Goal: Information Seeking & Learning: Learn about a topic

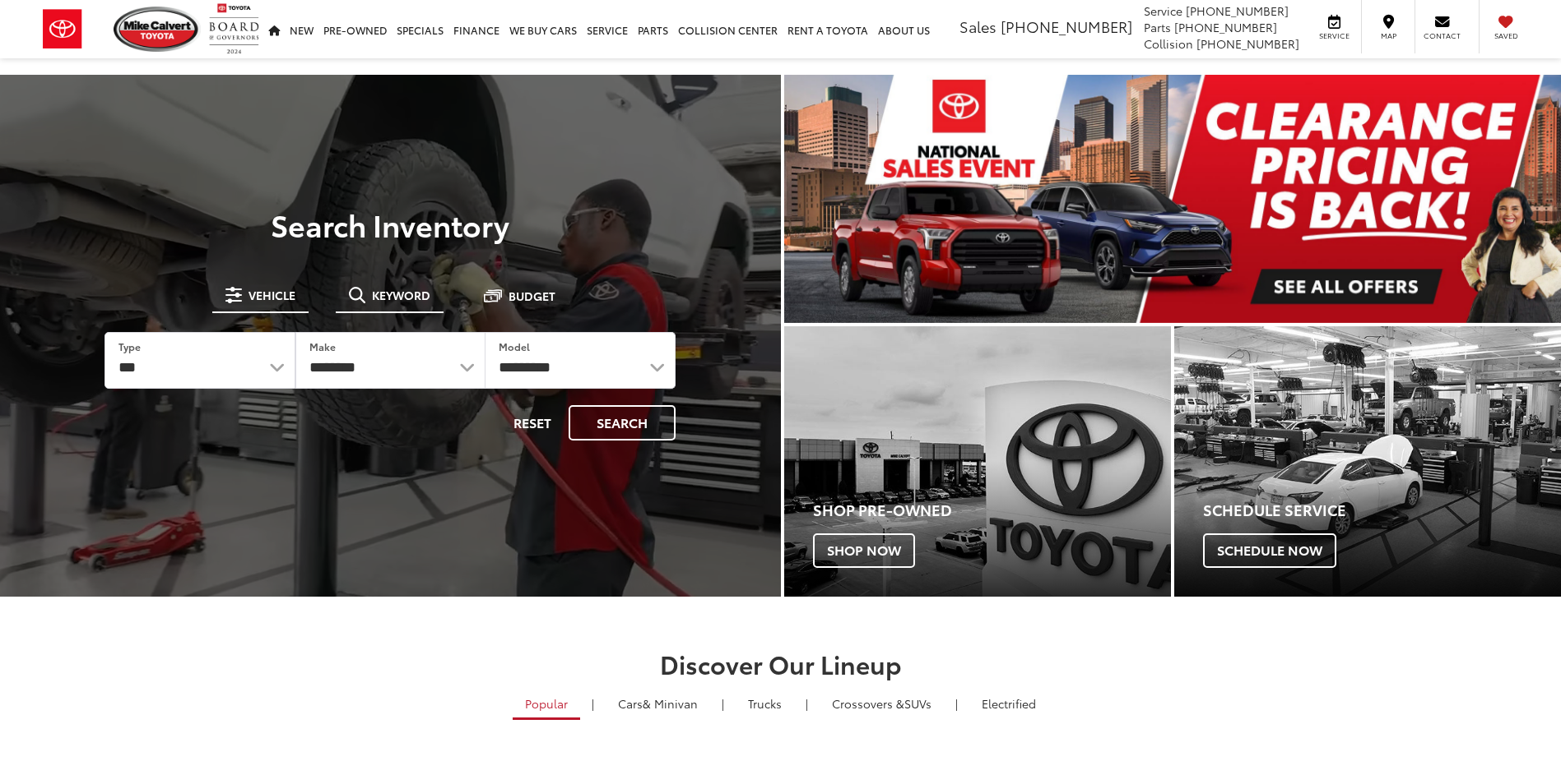
click at [389, 294] on span "Keyword" at bounding box center [401, 295] width 58 height 11
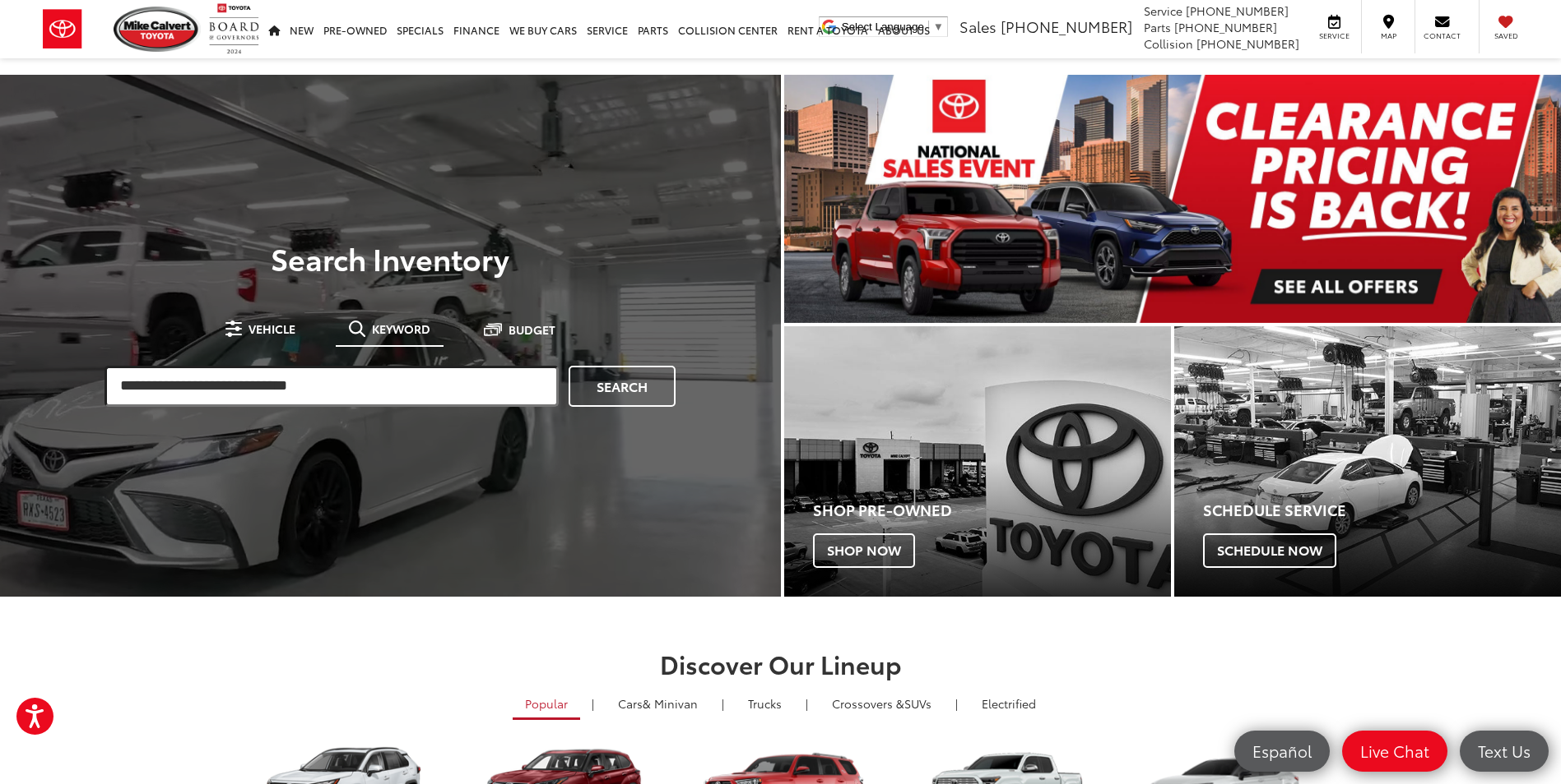
click at [344, 386] on input "search" at bounding box center [331, 386] width 454 height 41
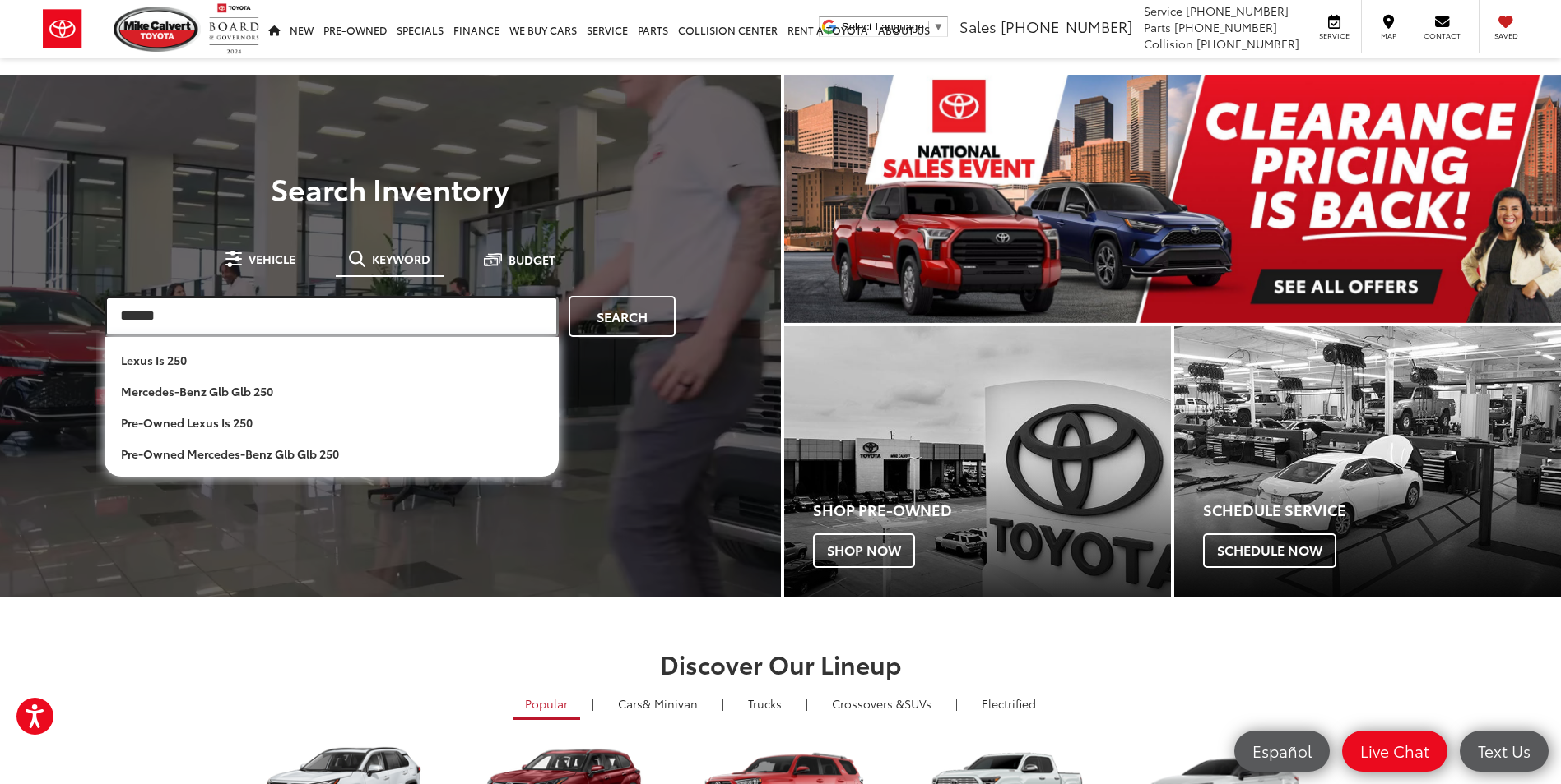
type input "******"
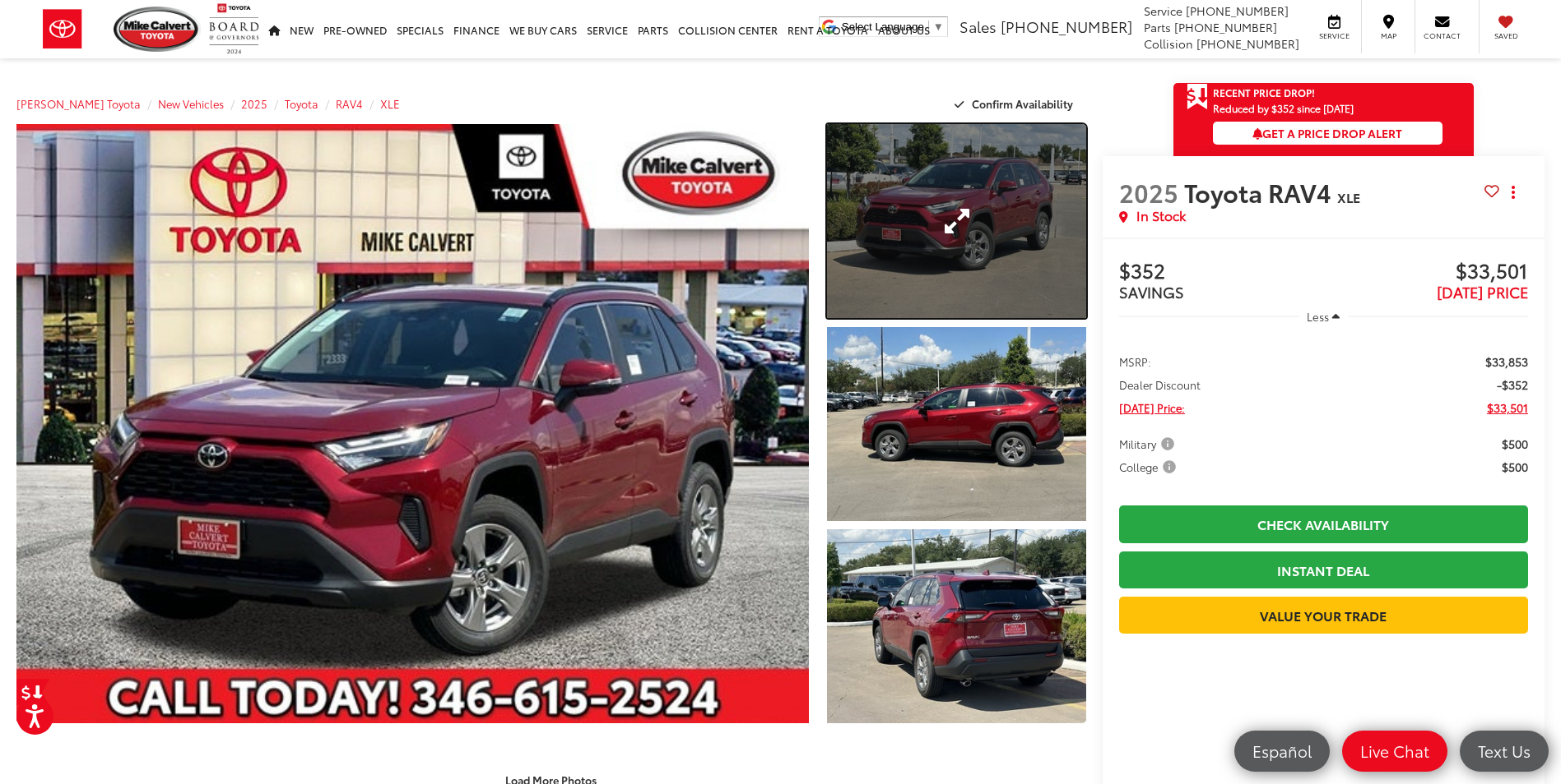
click at [983, 189] on link "Expand Photo 1" at bounding box center [956, 221] width 259 height 194
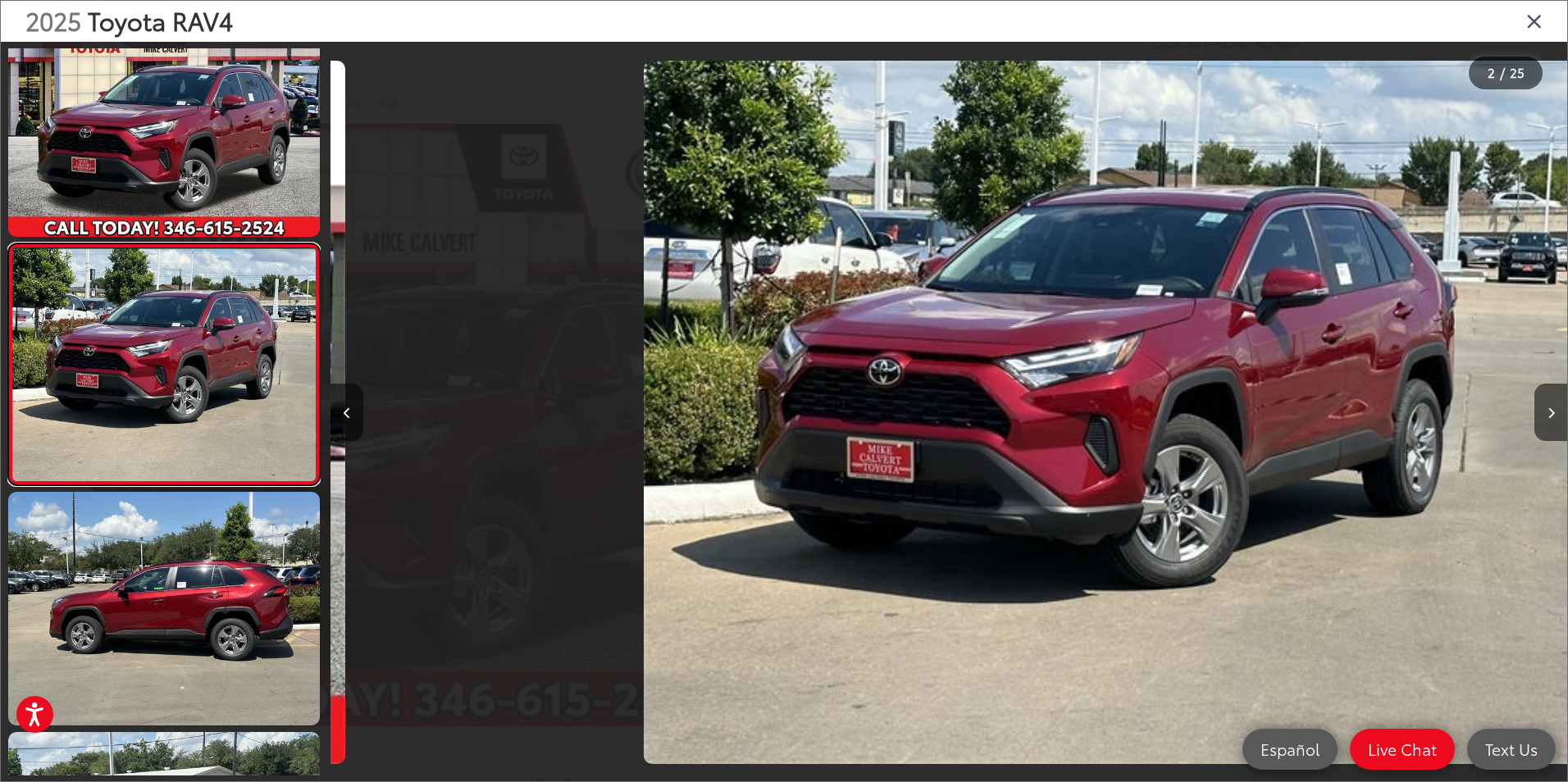
scroll to position [0, 1237]
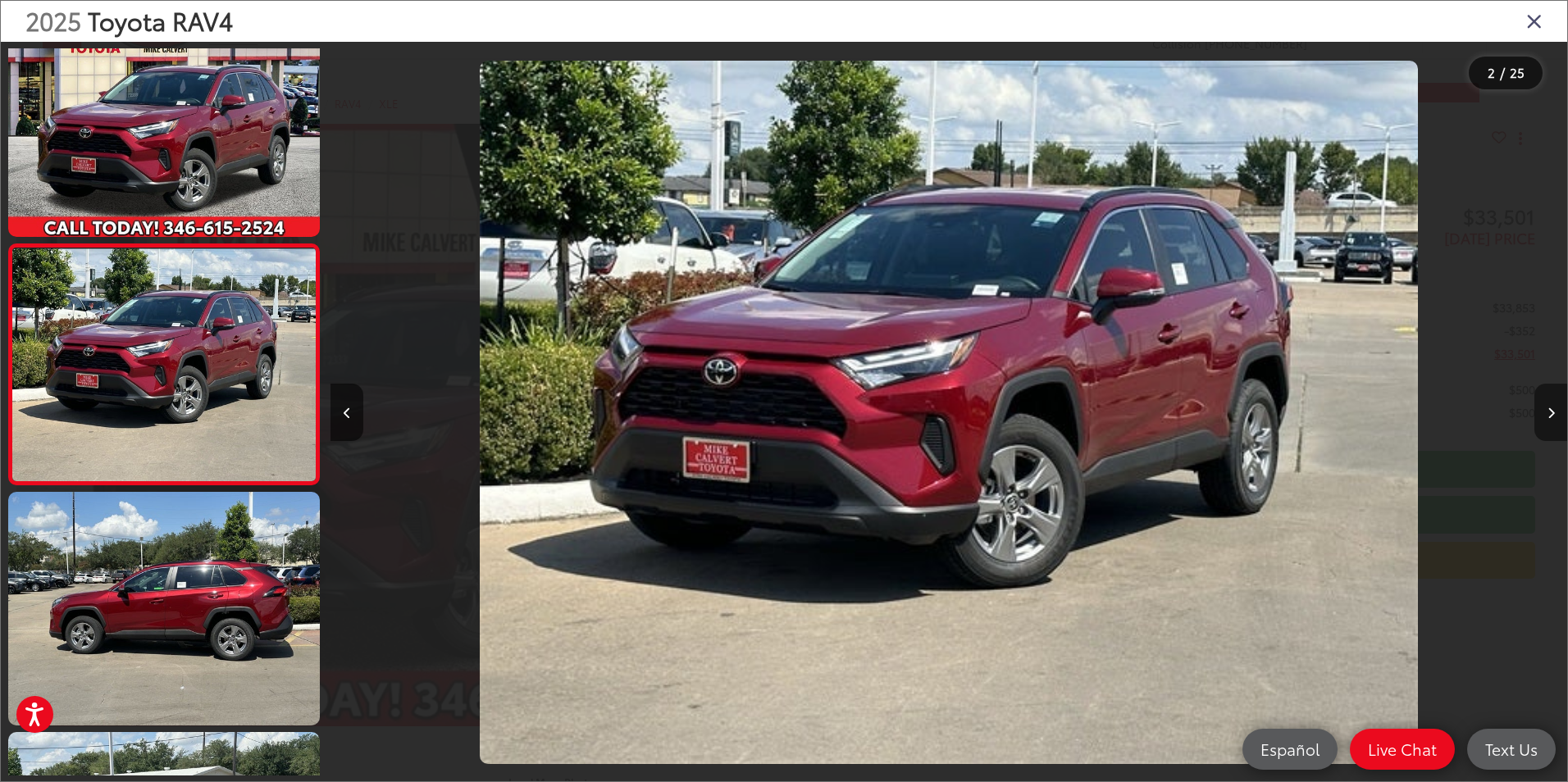
click at [1545, 400] on button "Next image" at bounding box center [1550, 412] width 33 height 57
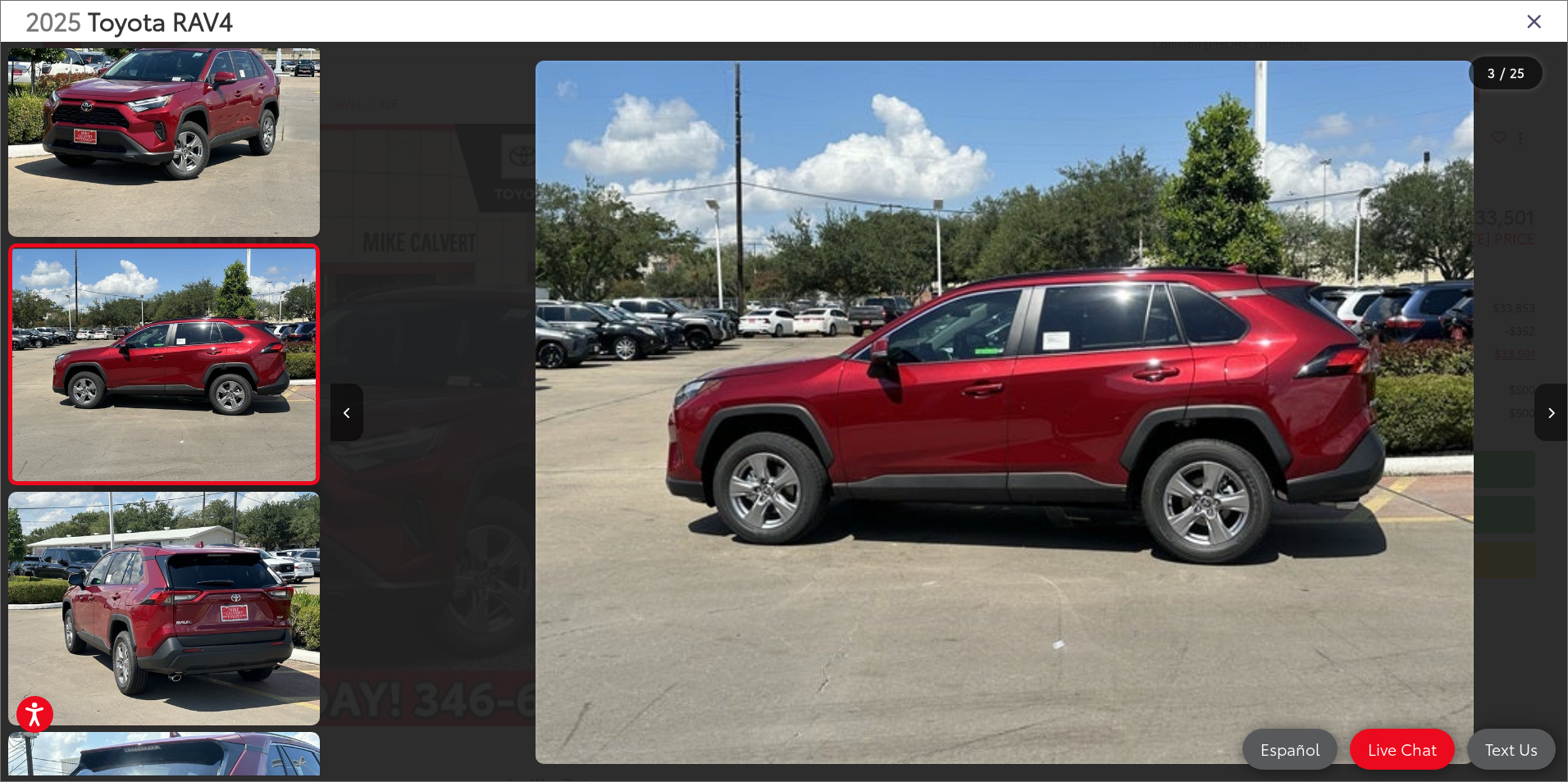
scroll to position [0, 2474]
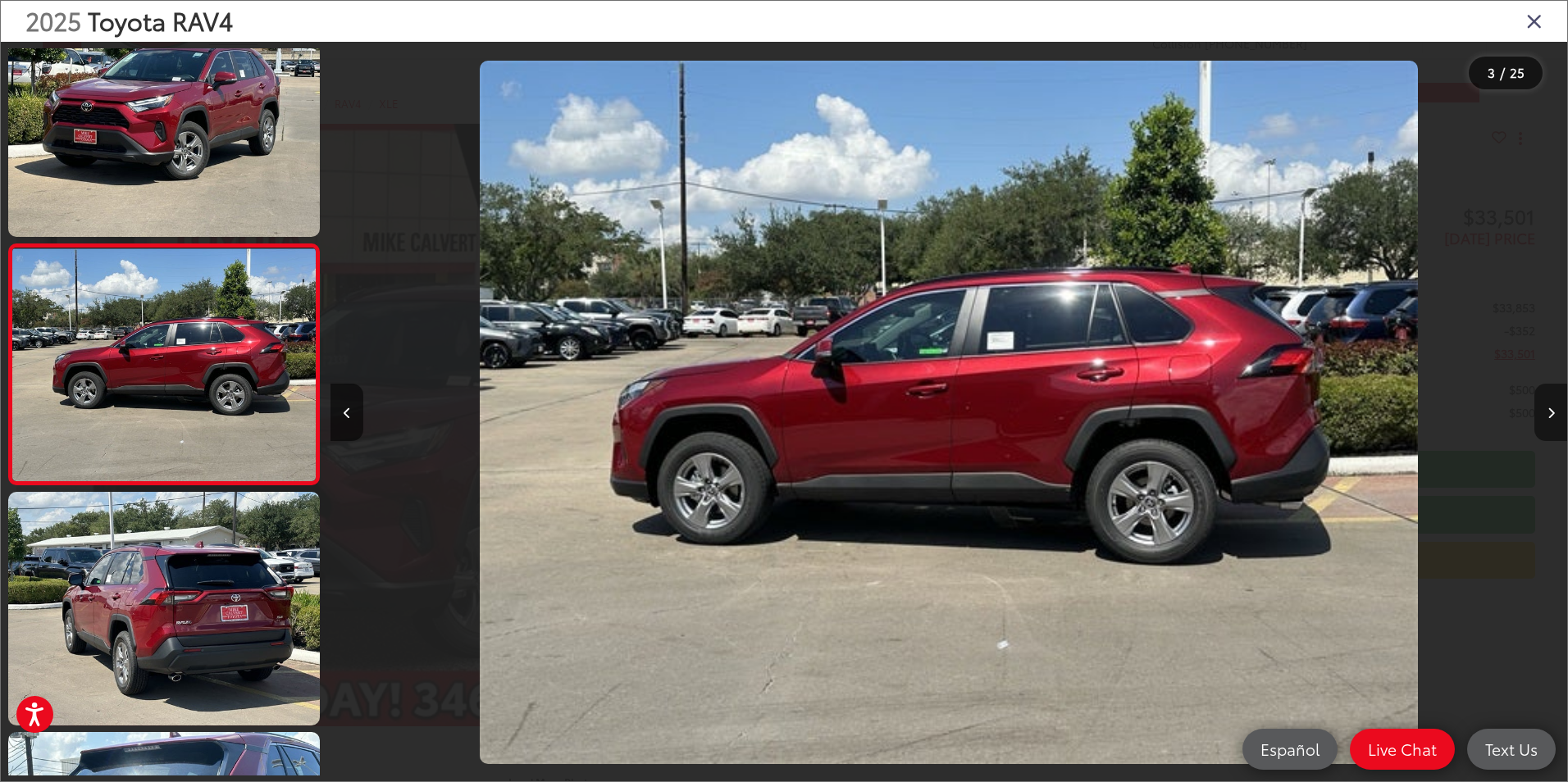
click at [1545, 400] on button "Next image" at bounding box center [1550, 412] width 33 height 57
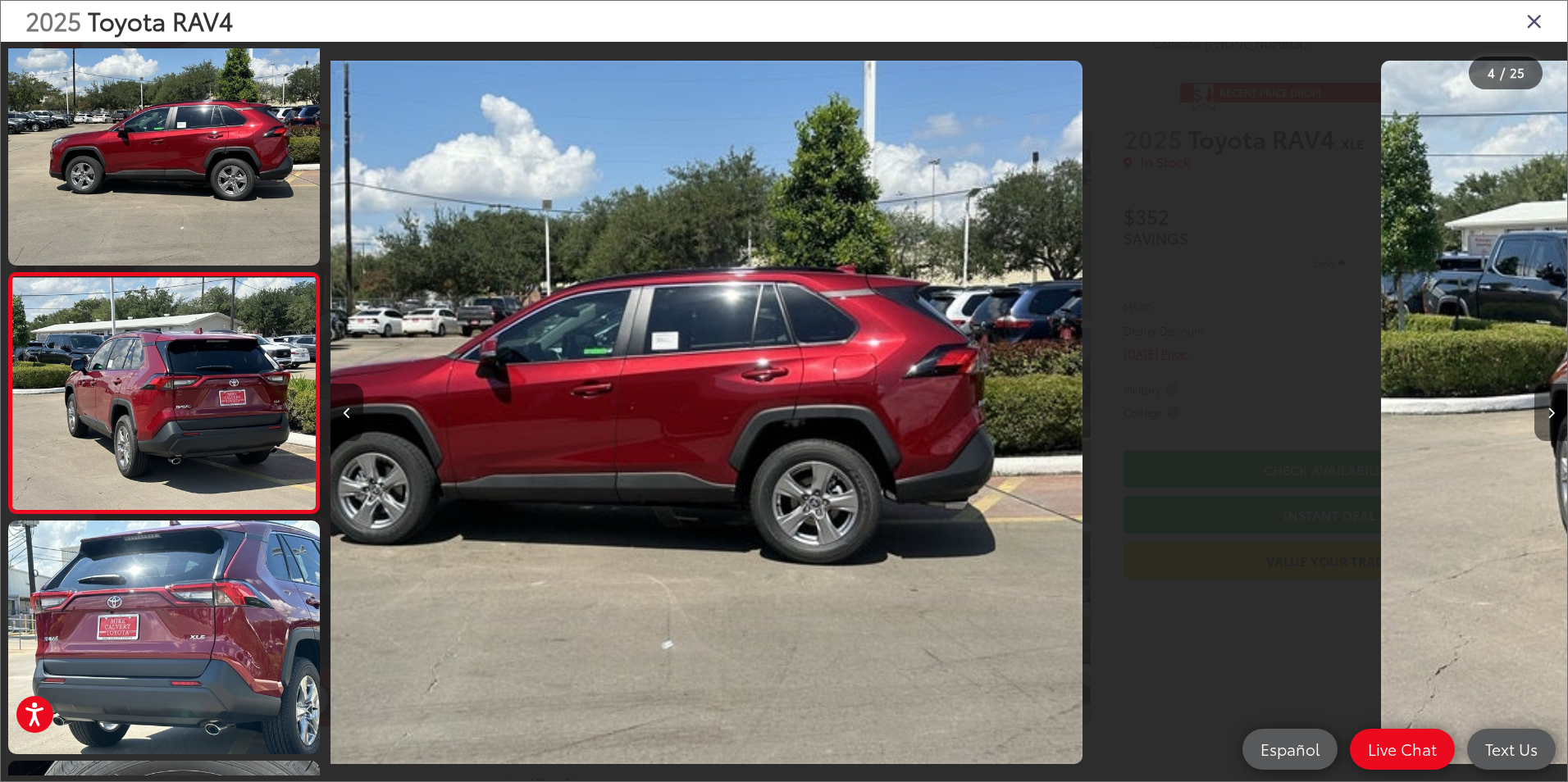
scroll to position [527, 0]
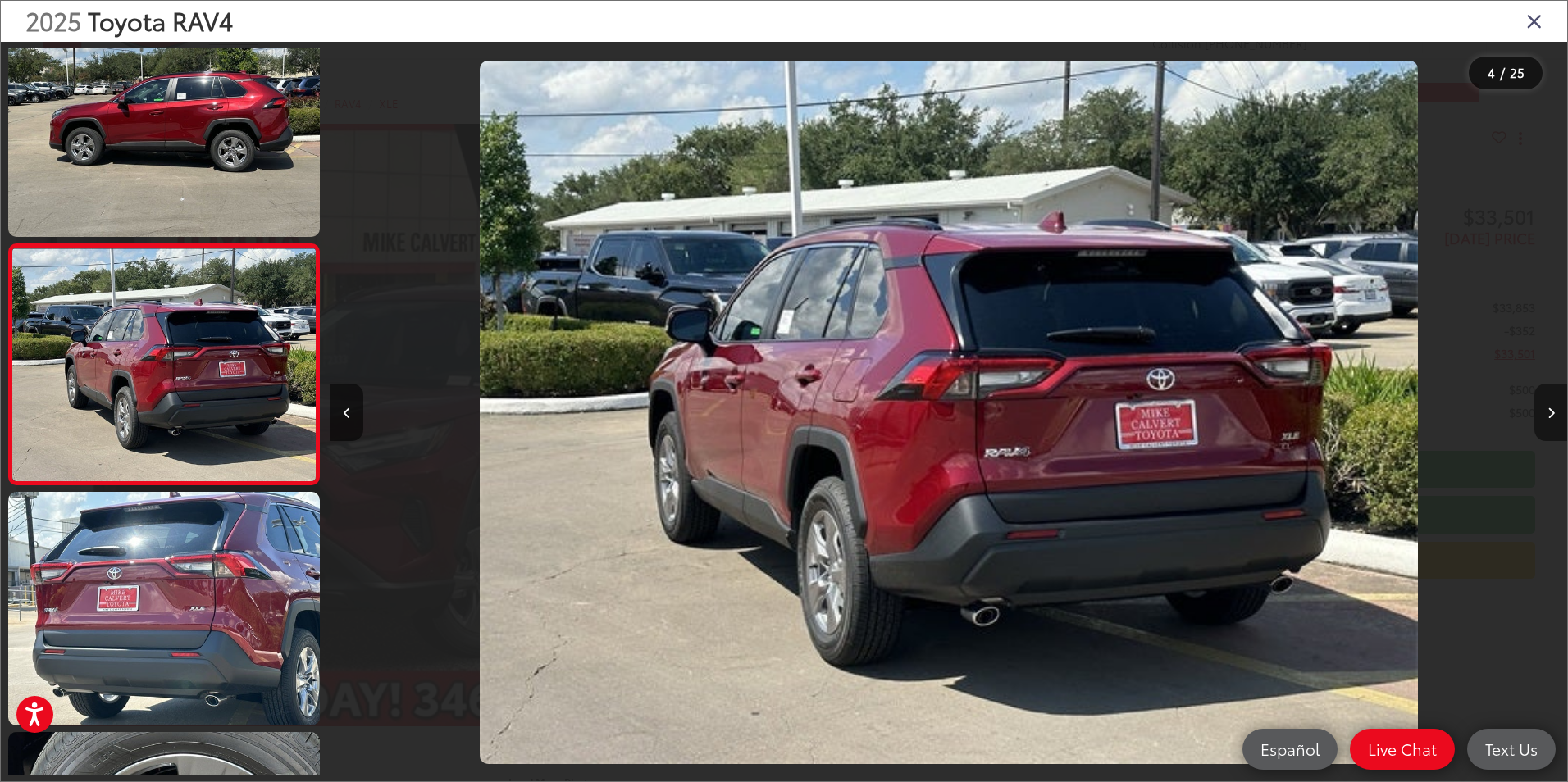
click at [1545, 400] on button "Next image" at bounding box center [1550, 412] width 33 height 57
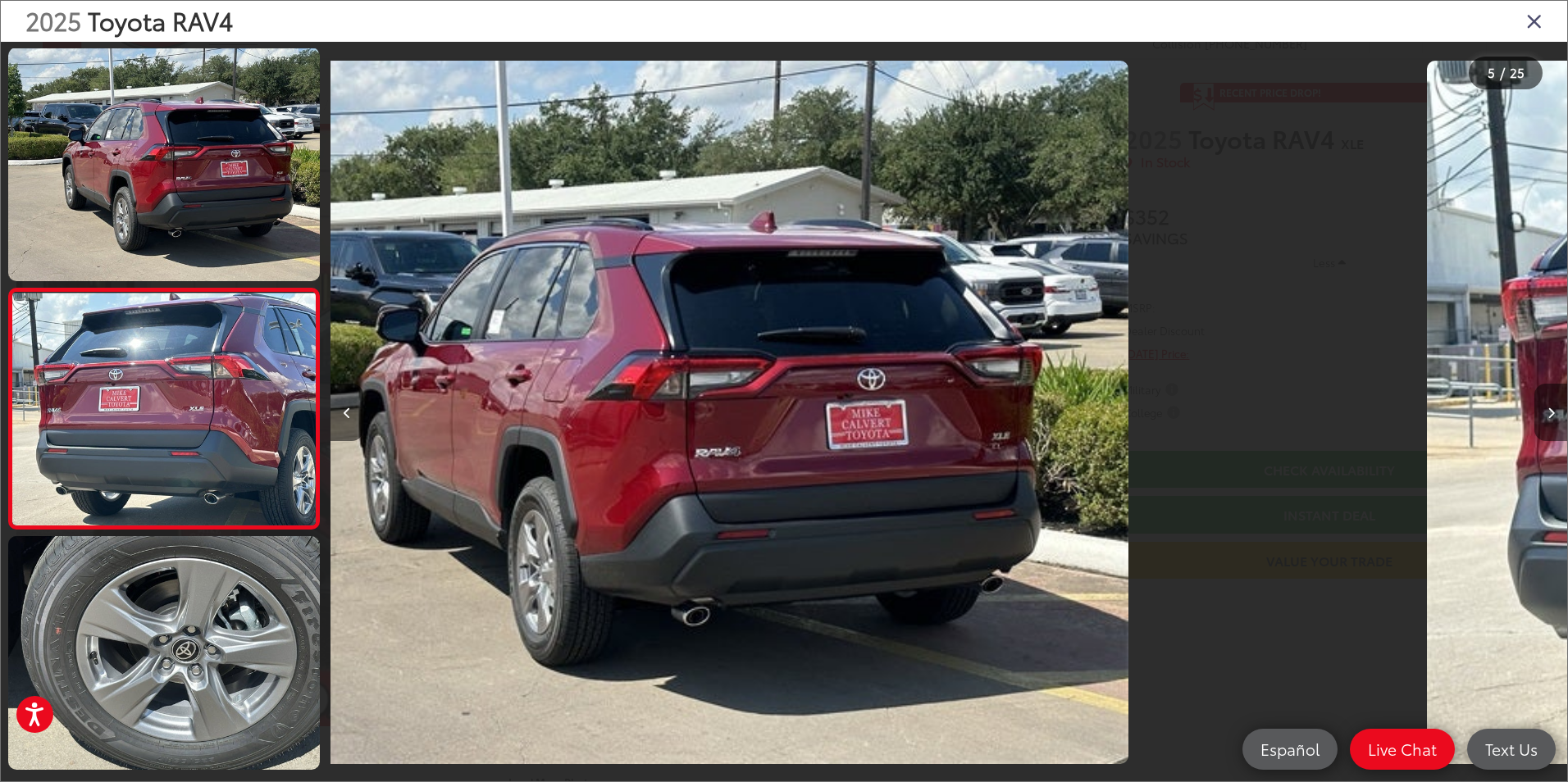
scroll to position [767, 0]
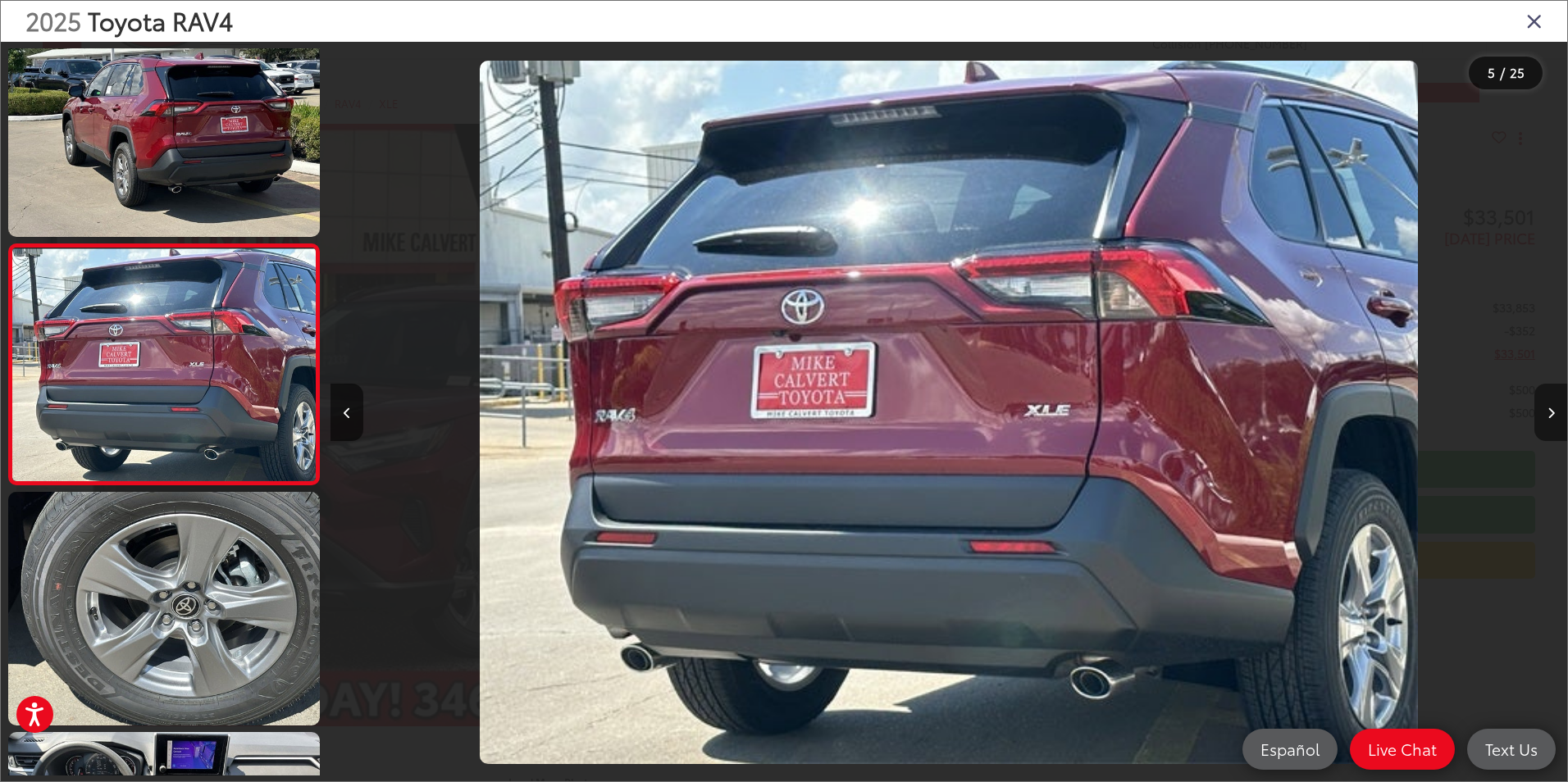
click at [1545, 400] on button "Next image" at bounding box center [1550, 412] width 33 height 57
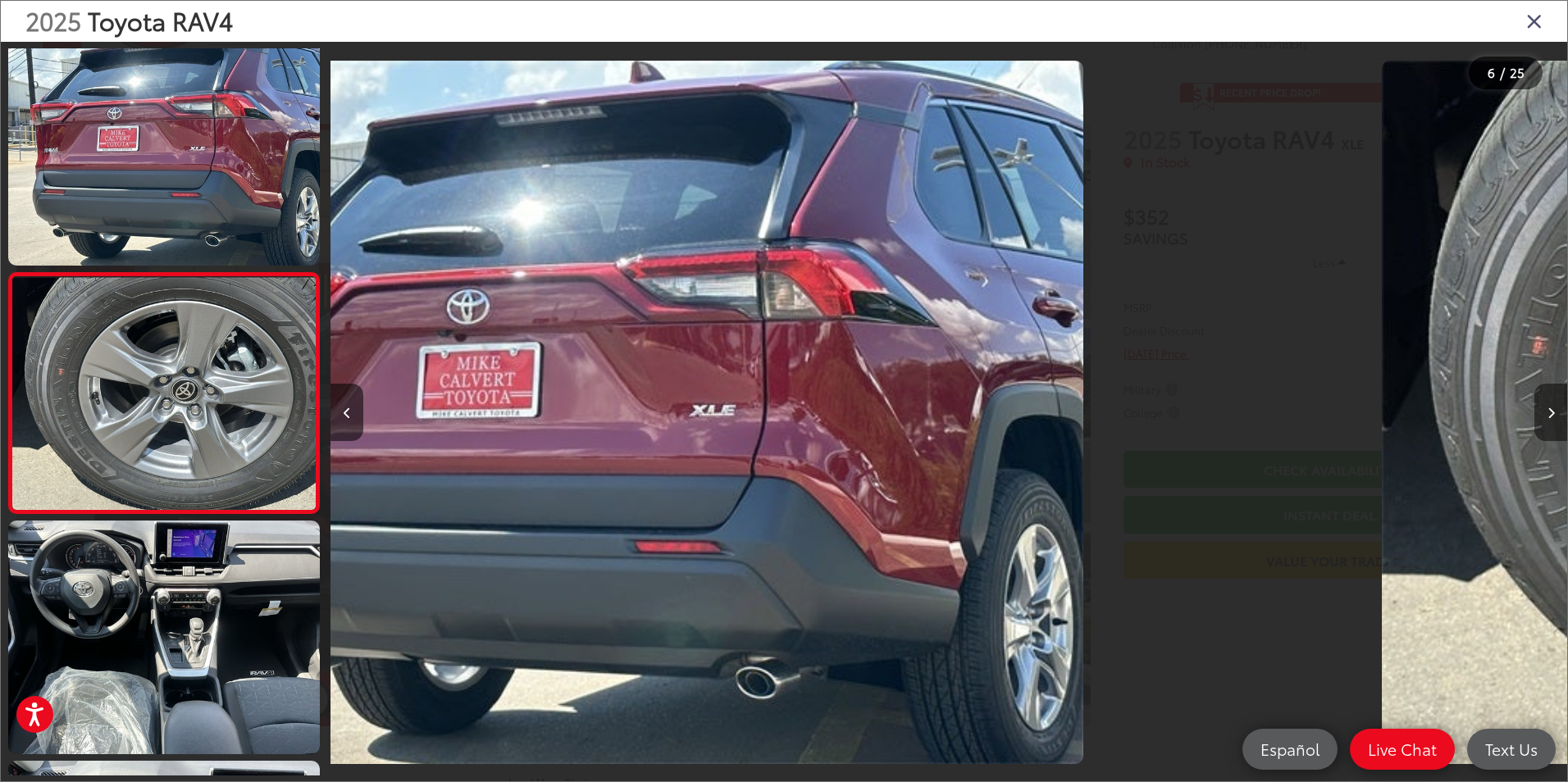
scroll to position [1007, 0]
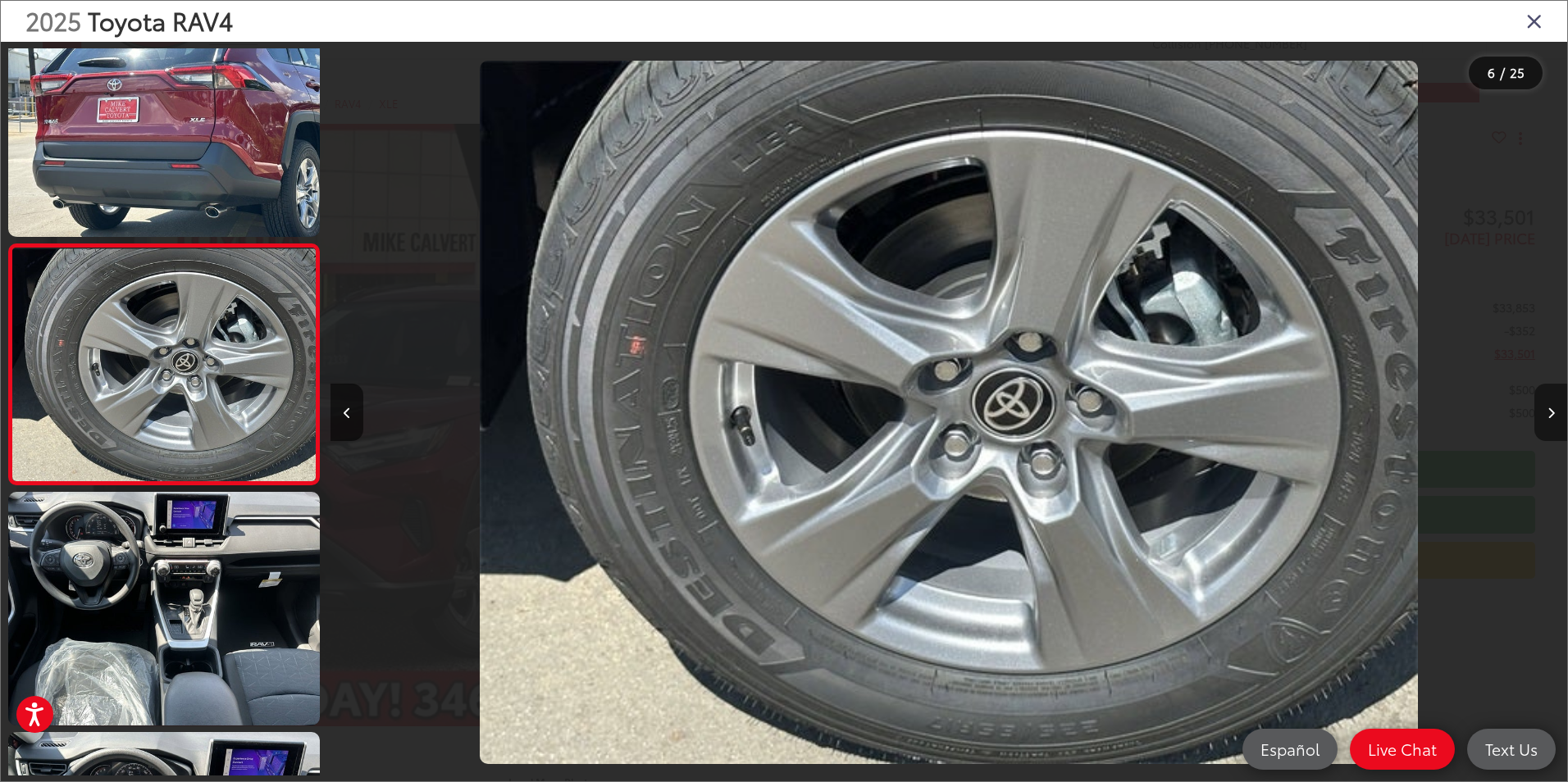
click at [1545, 400] on button "Next image" at bounding box center [1550, 412] width 33 height 57
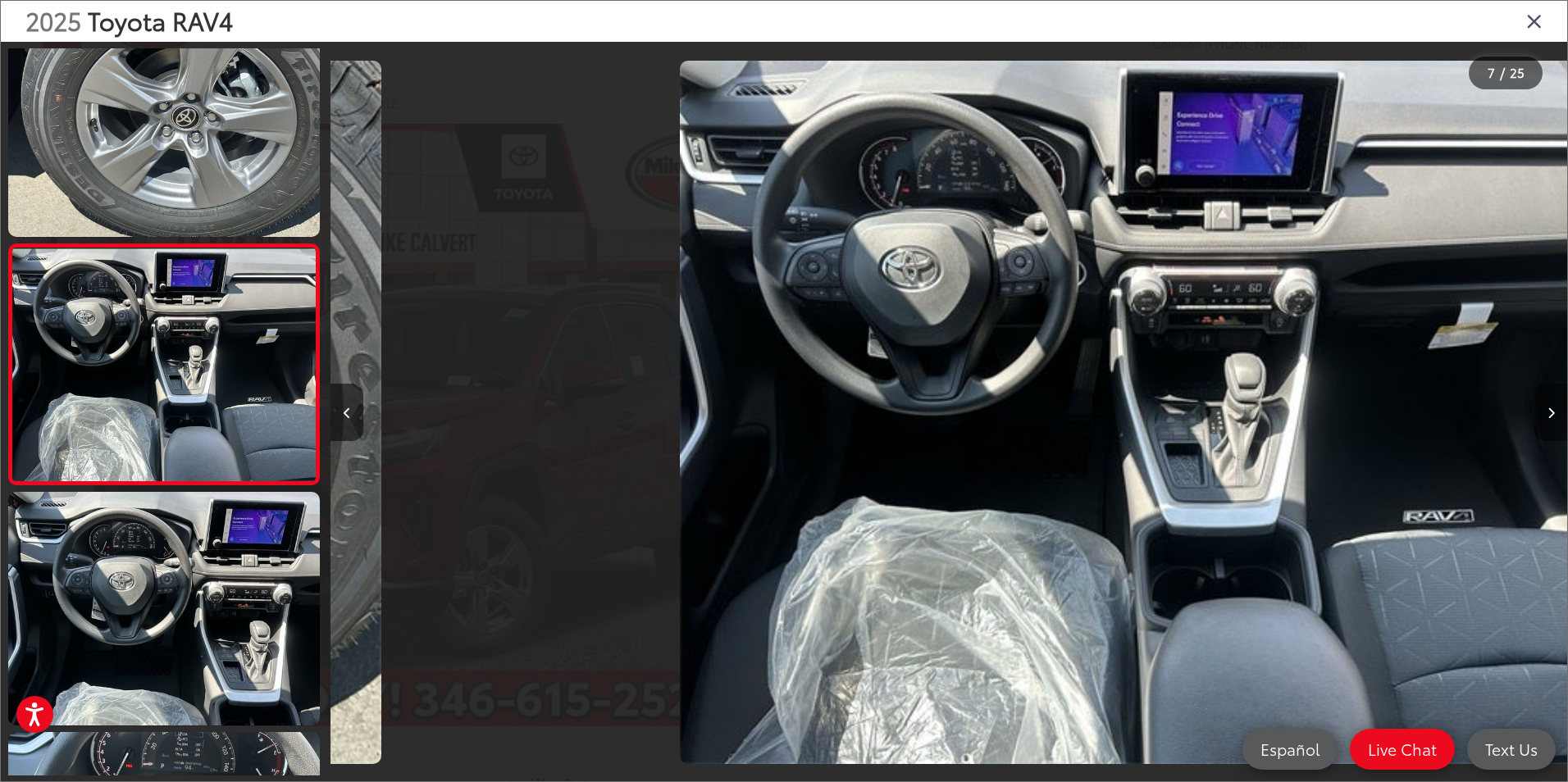
scroll to position [0, 7422]
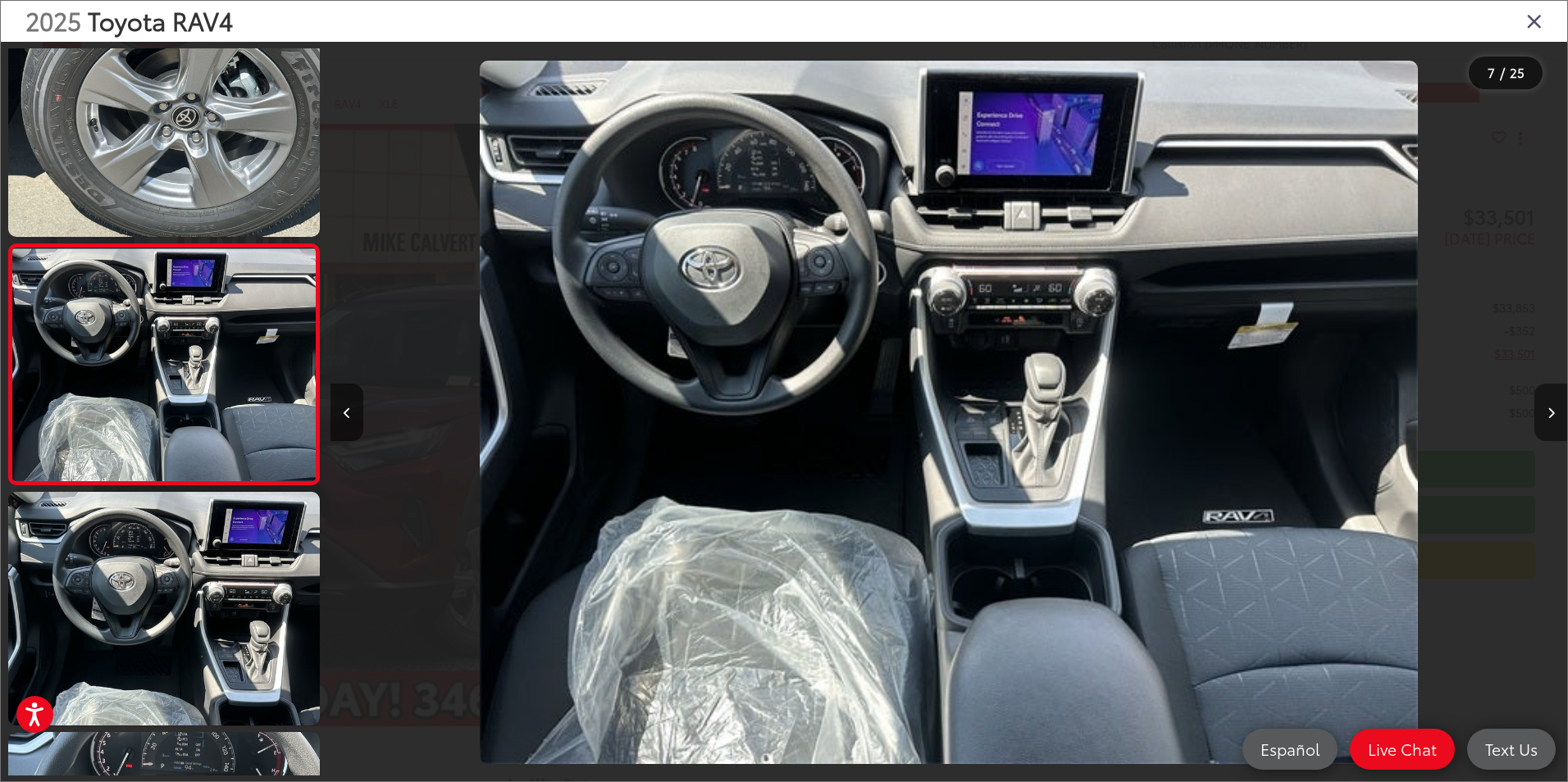
click at [1545, 400] on button "Next image" at bounding box center [1550, 412] width 33 height 57
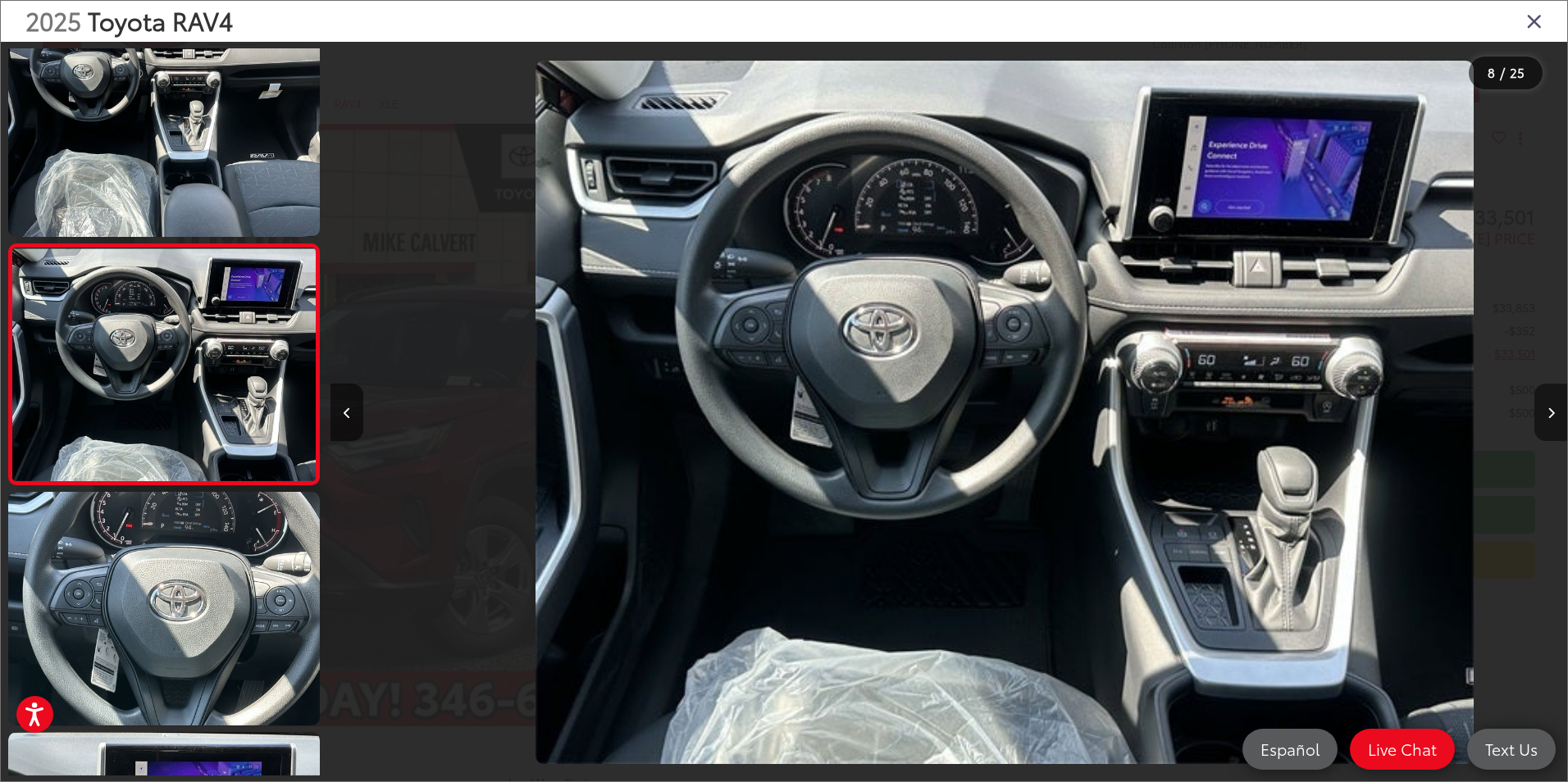
scroll to position [0, 0]
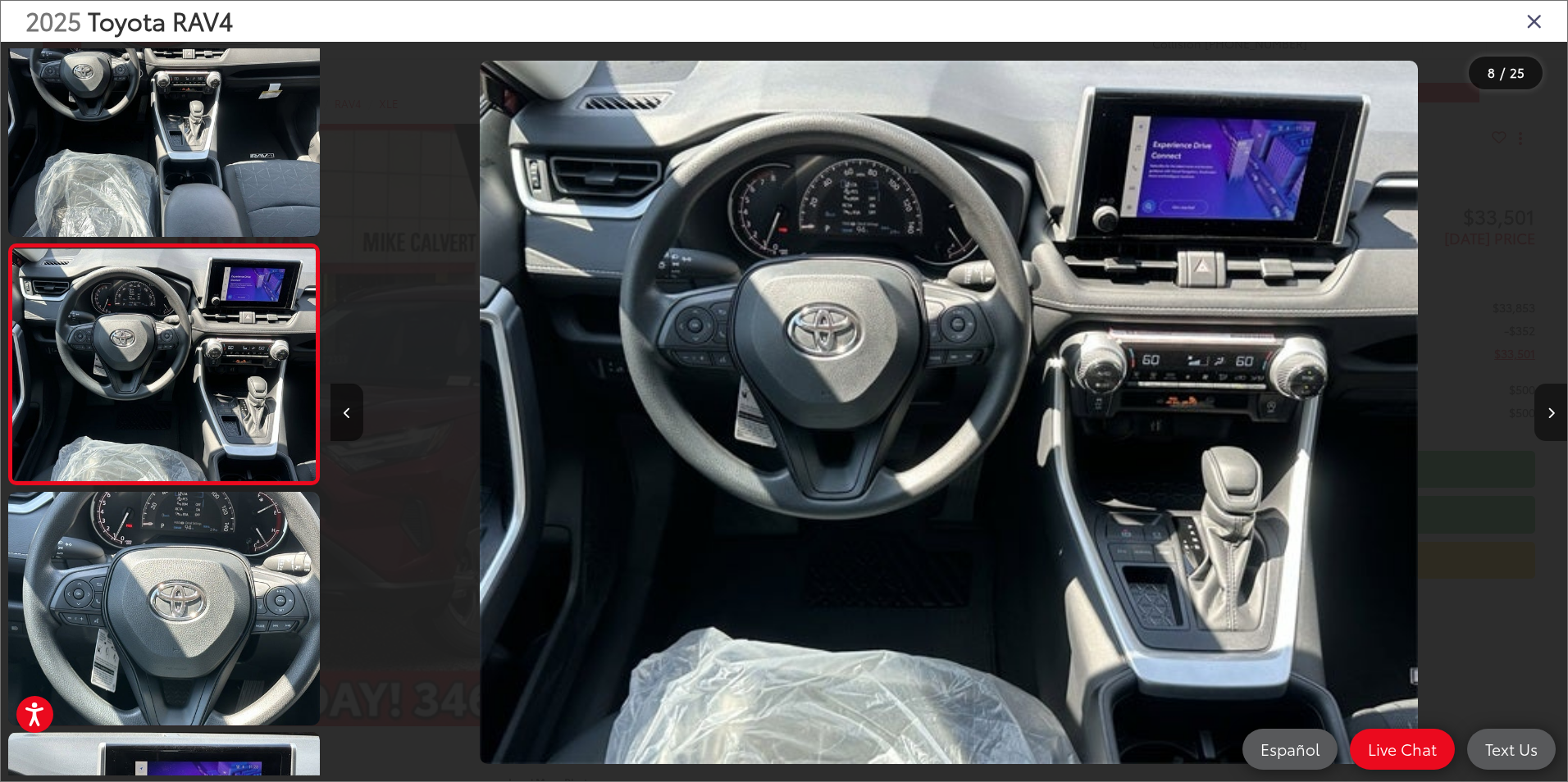
click at [1545, 400] on button "Next image" at bounding box center [1550, 412] width 33 height 57
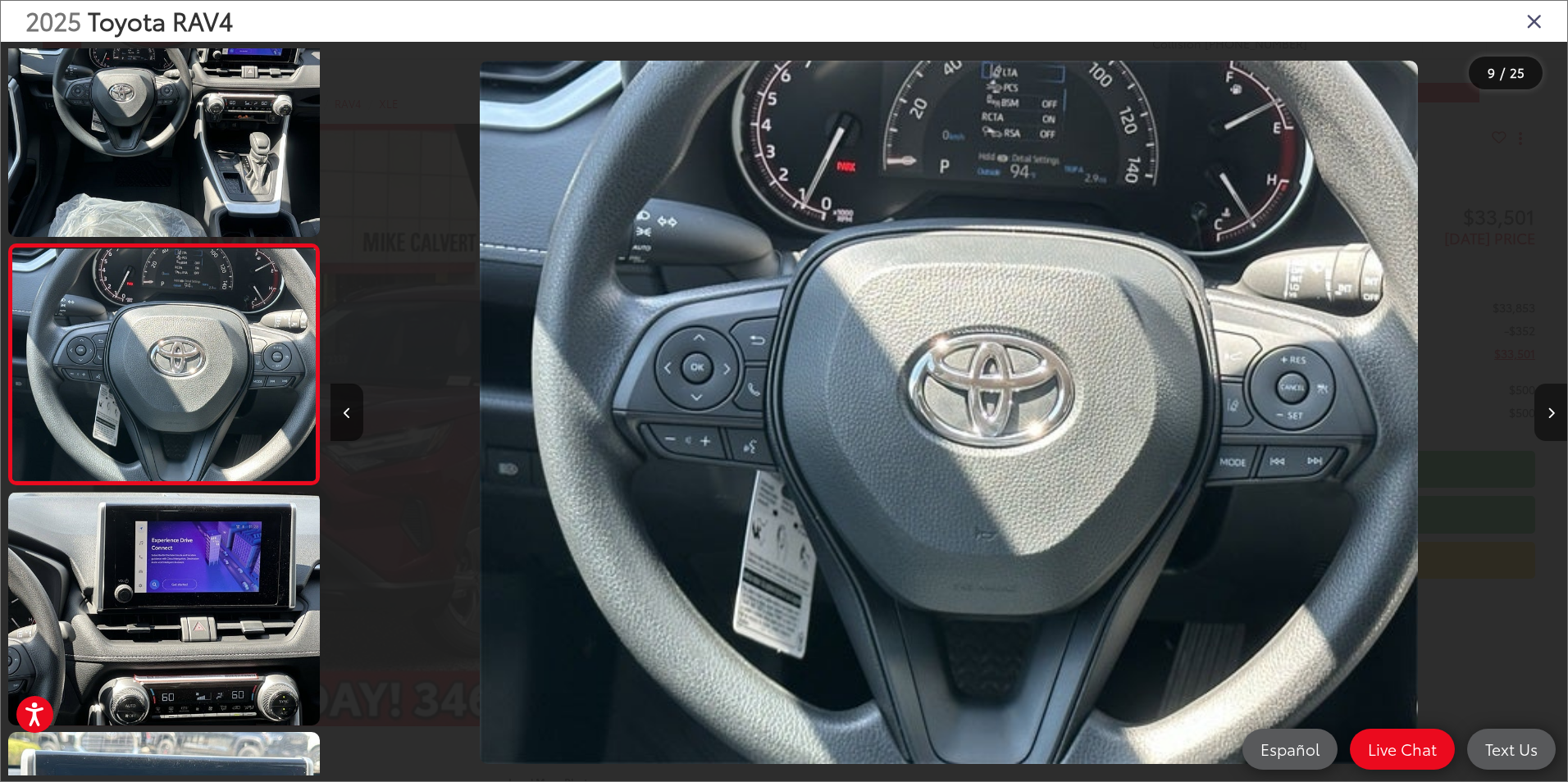
click at [1545, 400] on button "Next image" at bounding box center [1550, 412] width 33 height 57
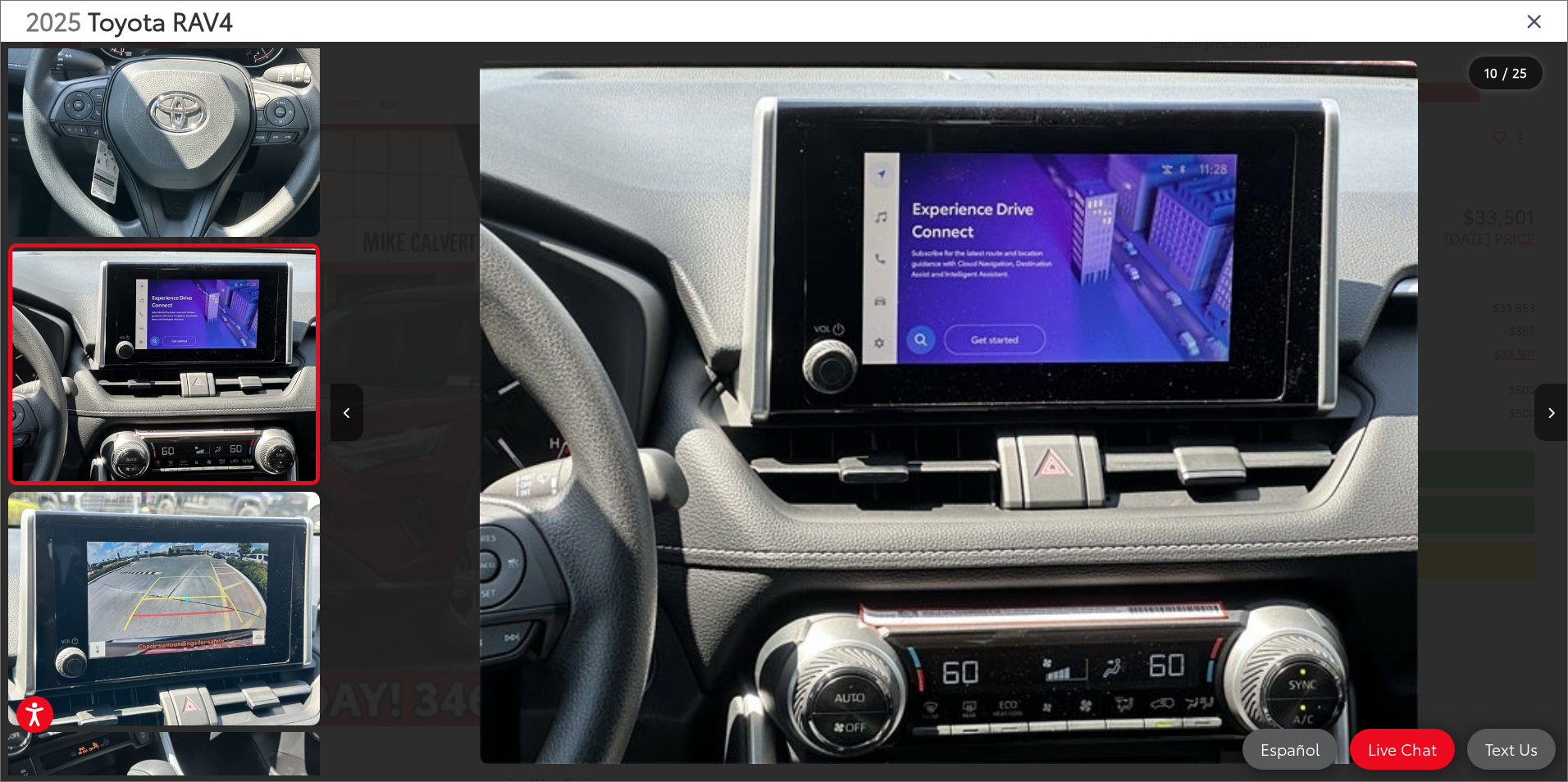
click at [1545, 400] on button "Next image" at bounding box center [1550, 412] width 33 height 57
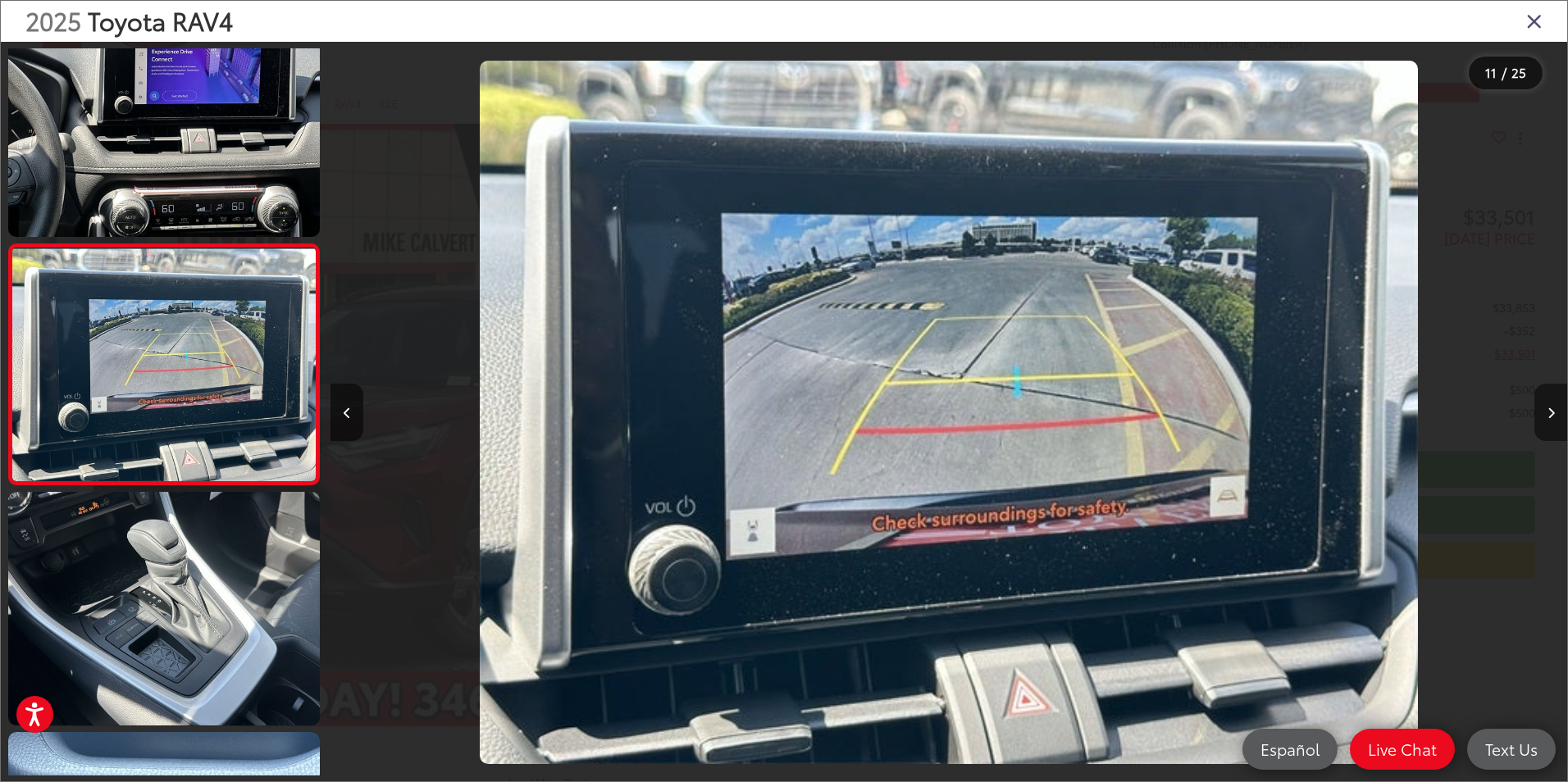
click at [1545, 400] on button "Next image" at bounding box center [1550, 412] width 33 height 57
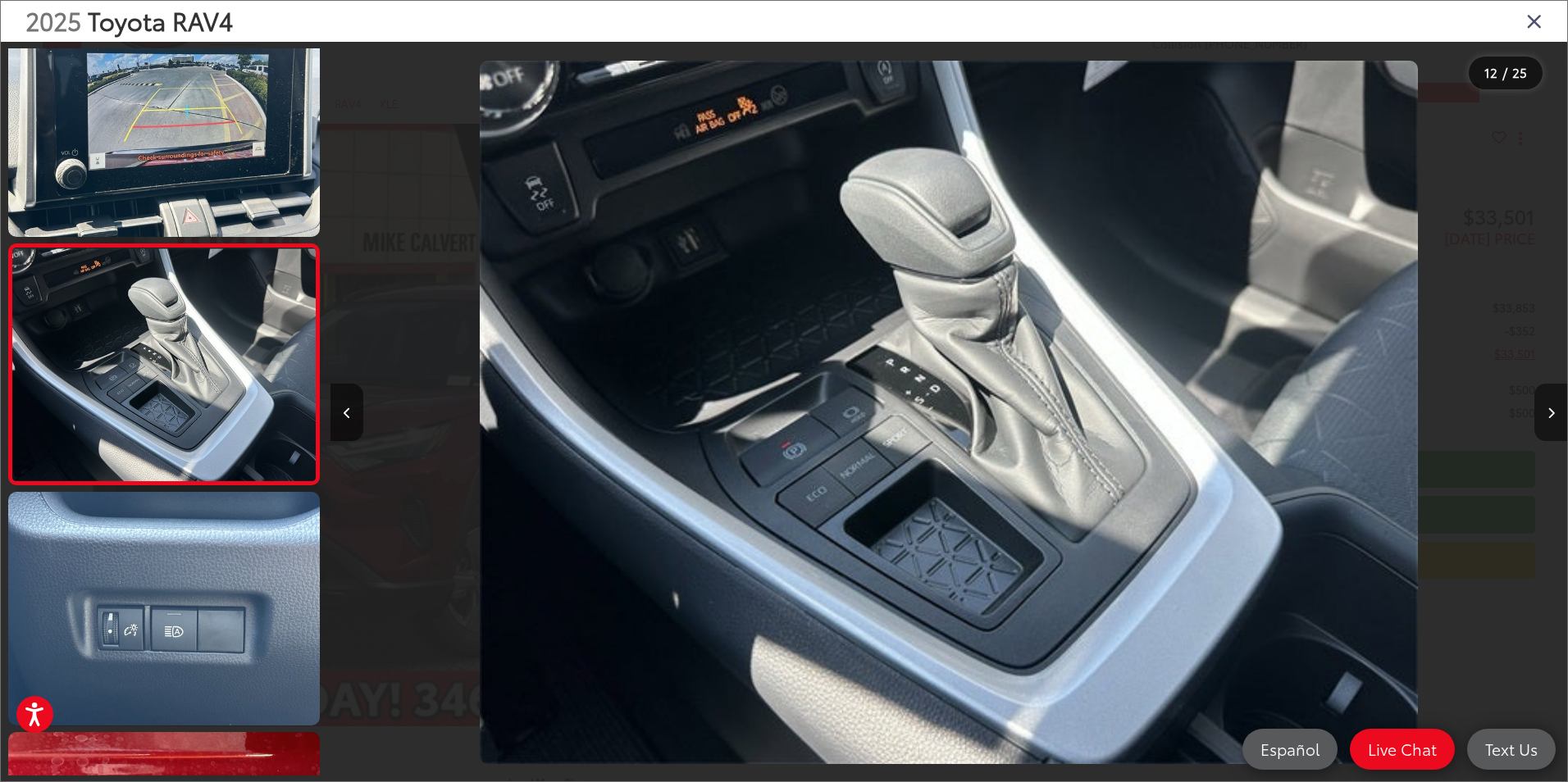
click at [1545, 400] on button "Next image" at bounding box center [1550, 412] width 33 height 57
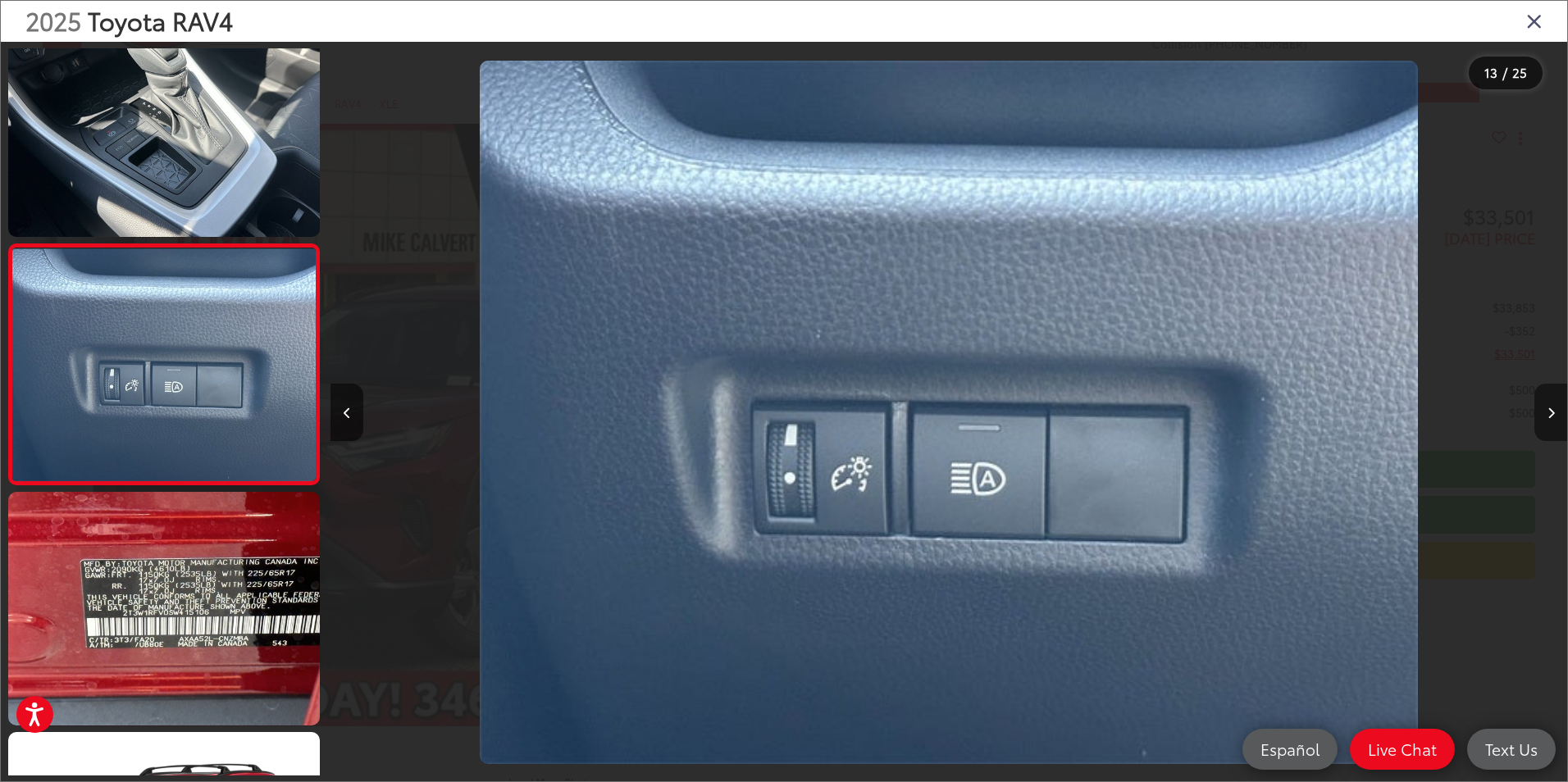
click at [1545, 400] on button "Next image" at bounding box center [1550, 412] width 33 height 57
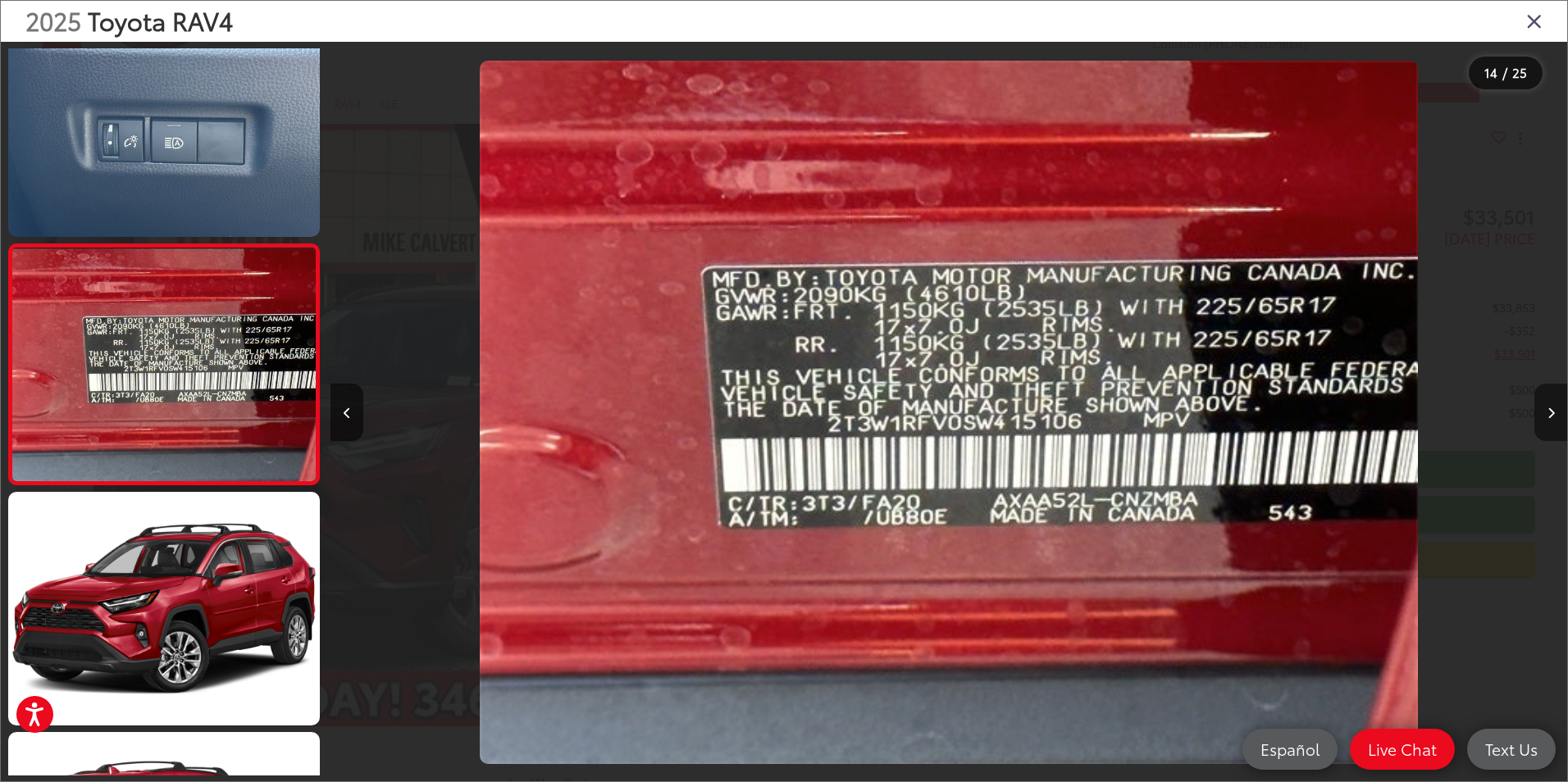
click at [1545, 400] on button "Next image" at bounding box center [1550, 412] width 33 height 57
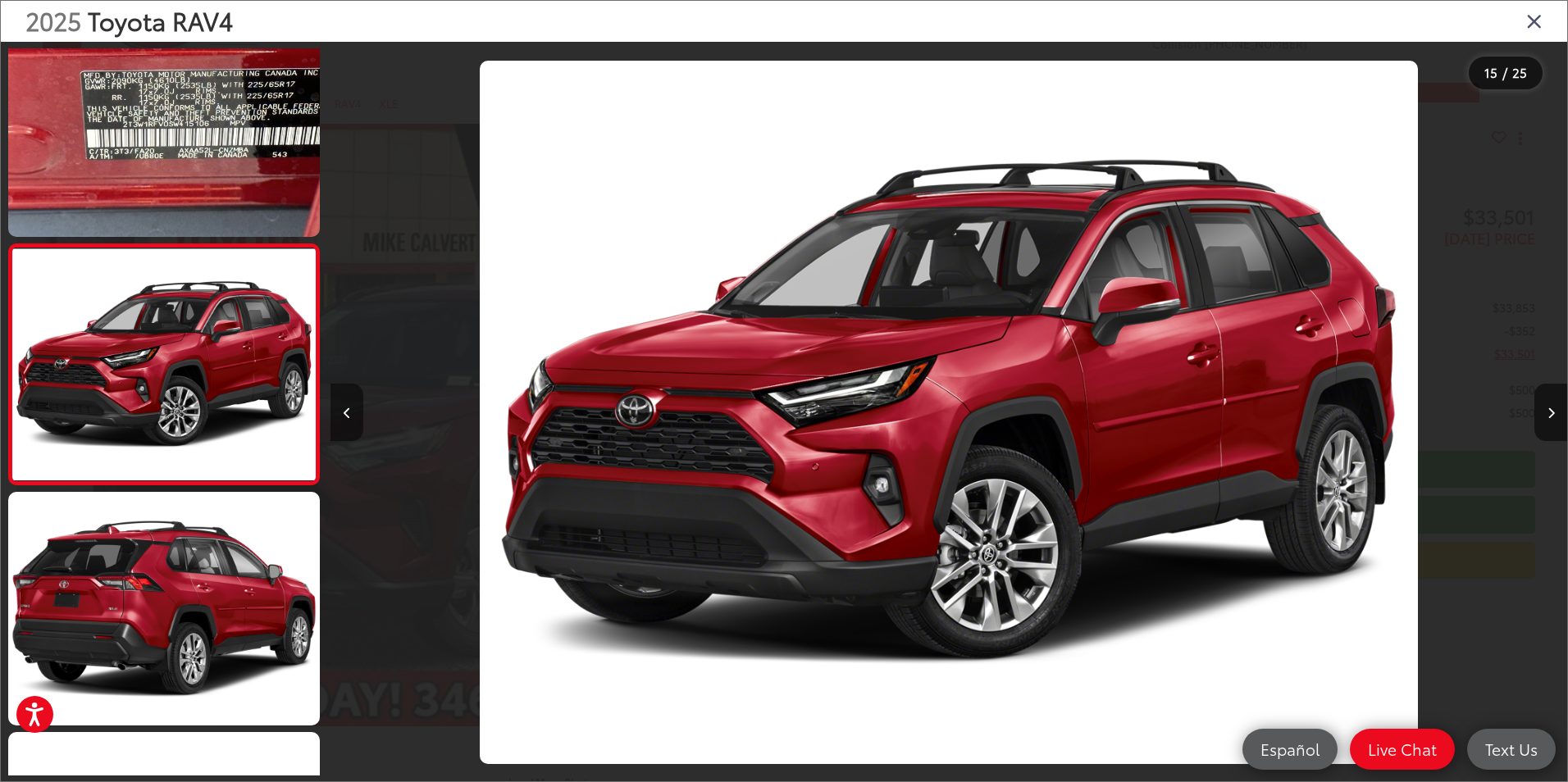
click at [341, 411] on button "Previous image" at bounding box center [347, 412] width 33 height 57
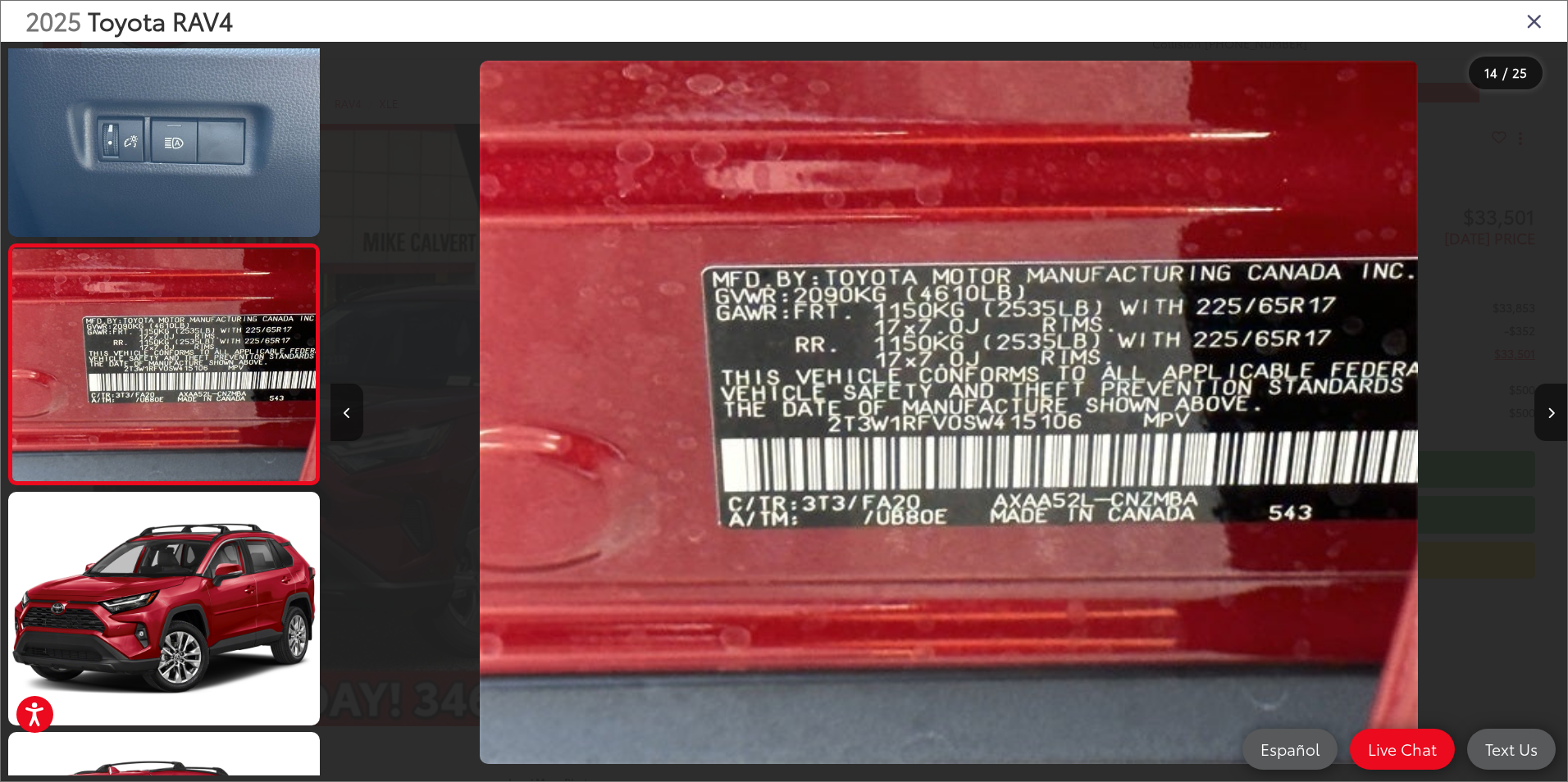
click at [341, 411] on button "Previous image" at bounding box center [347, 412] width 33 height 57
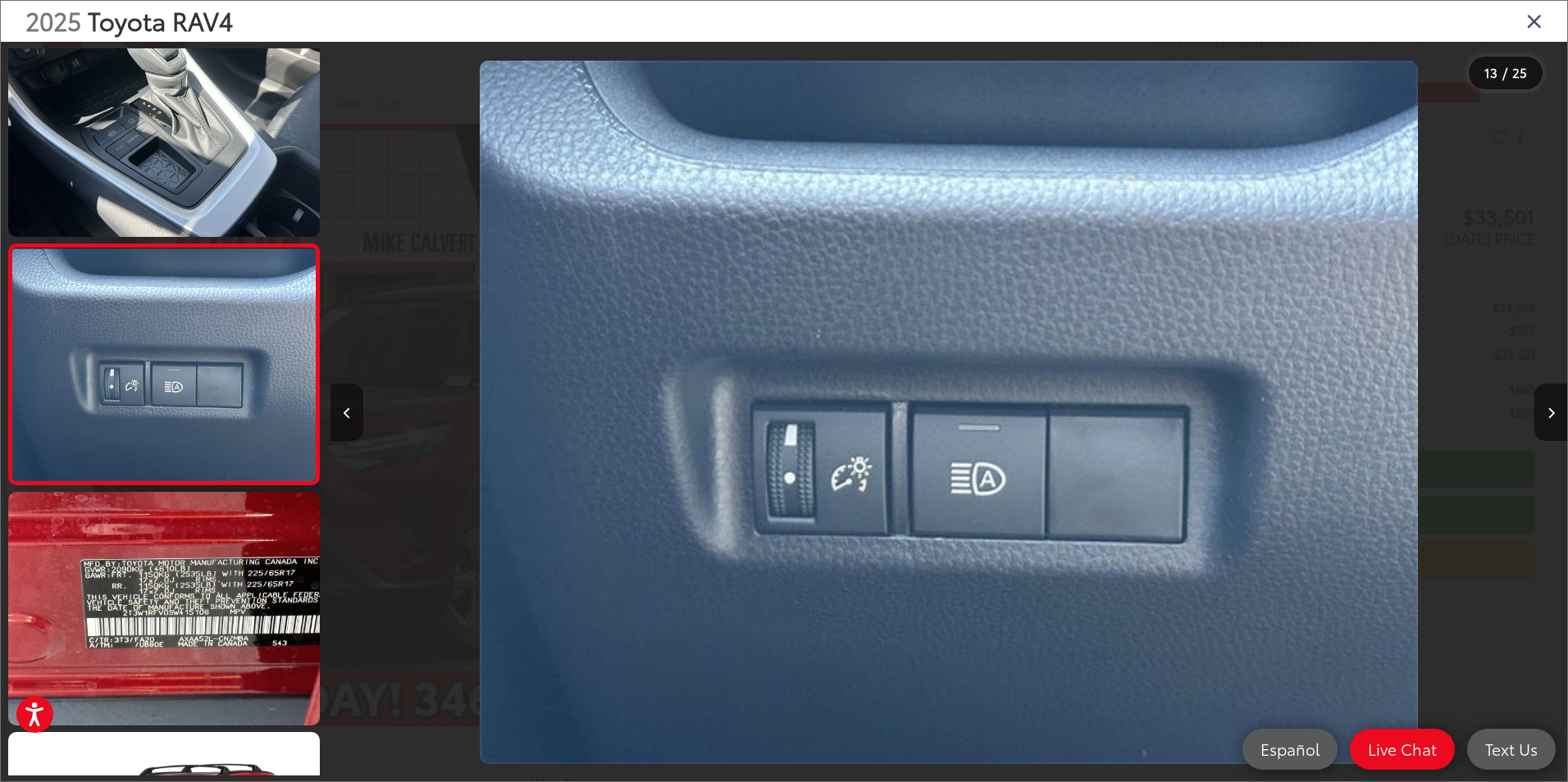
click at [341, 411] on button "Previous image" at bounding box center [347, 412] width 33 height 57
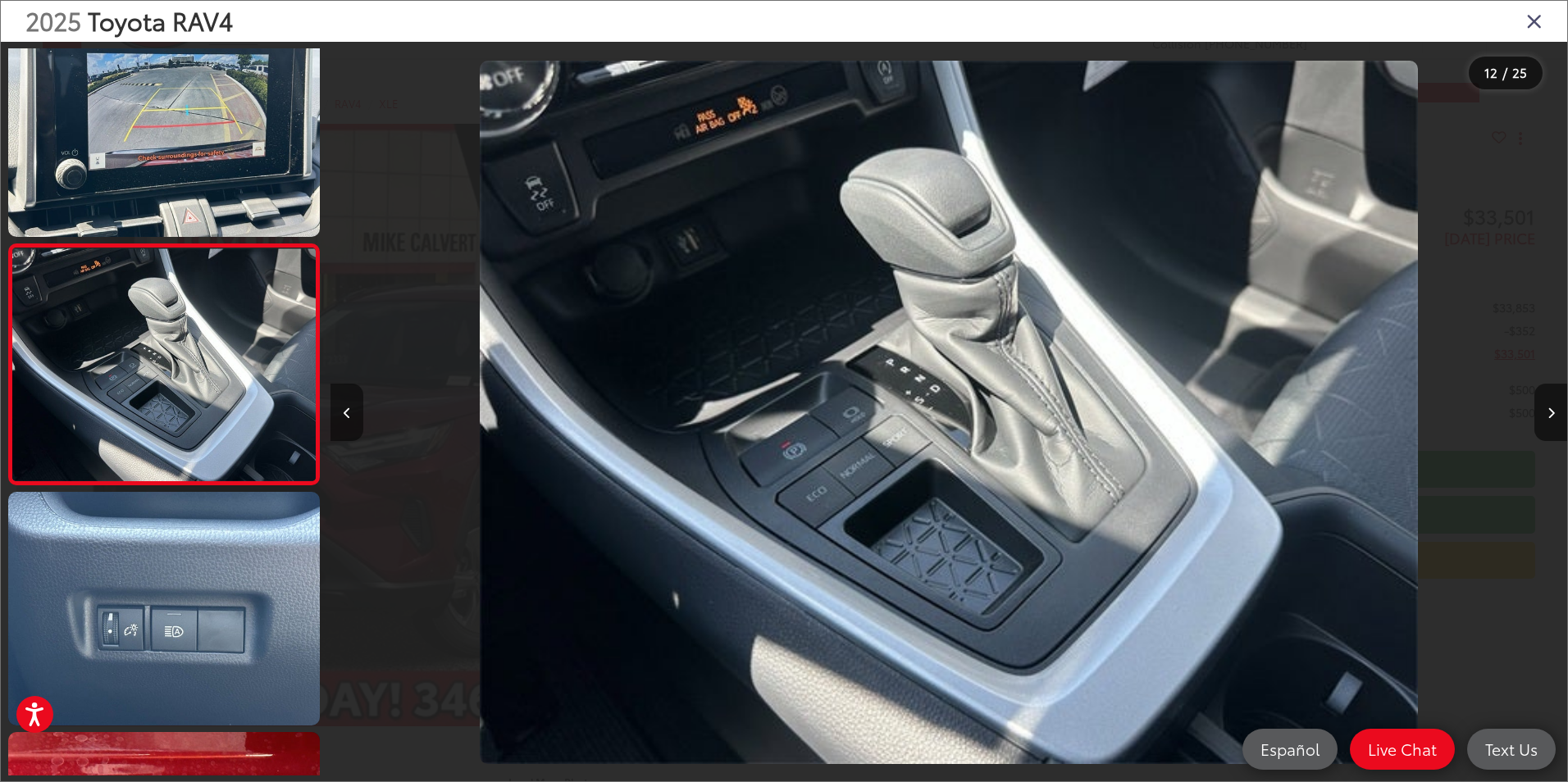
click at [341, 411] on button "Previous image" at bounding box center [347, 412] width 33 height 57
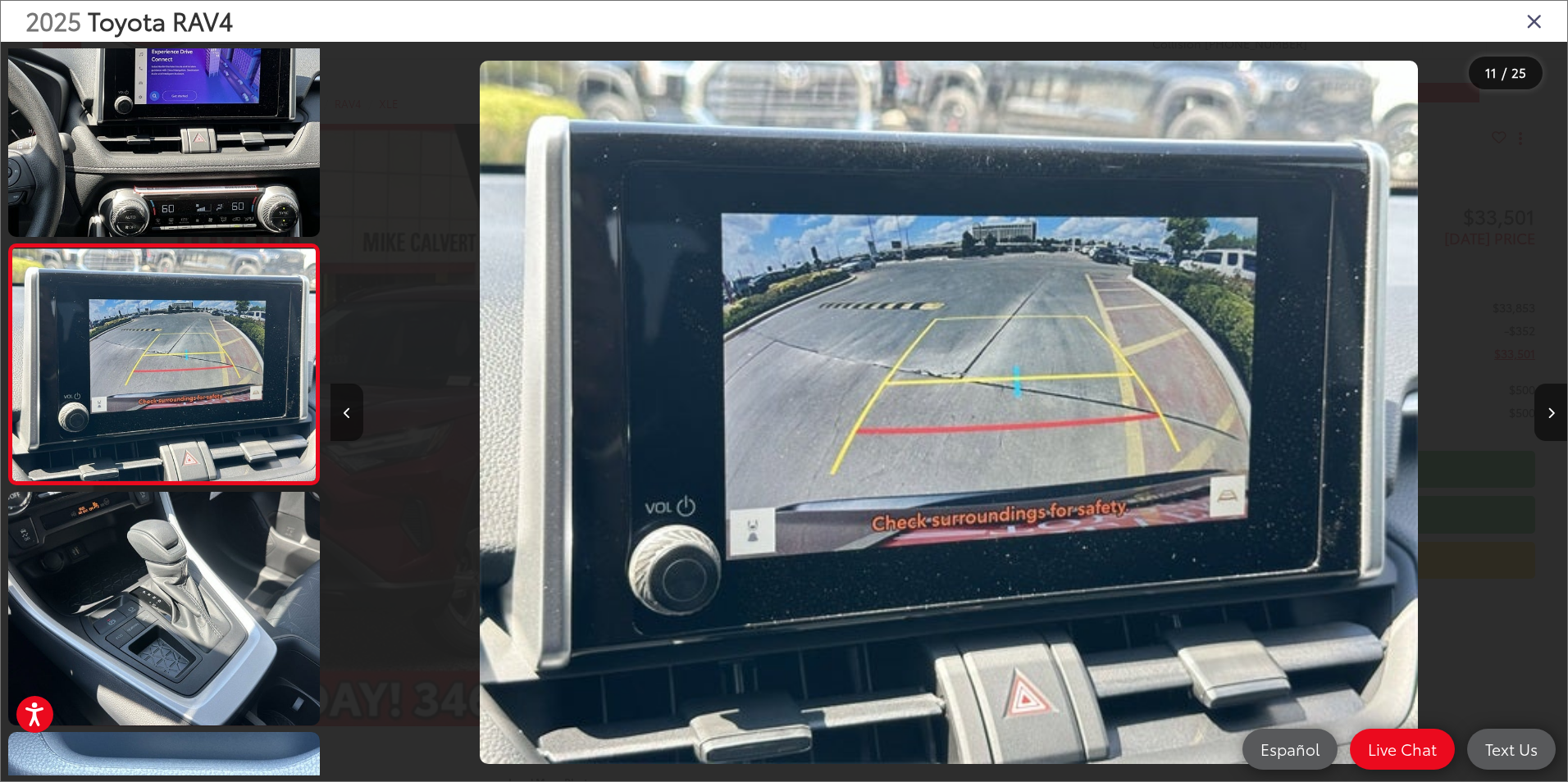
click at [341, 411] on button "Previous image" at bounding box center [347, 412] width 33 height 57
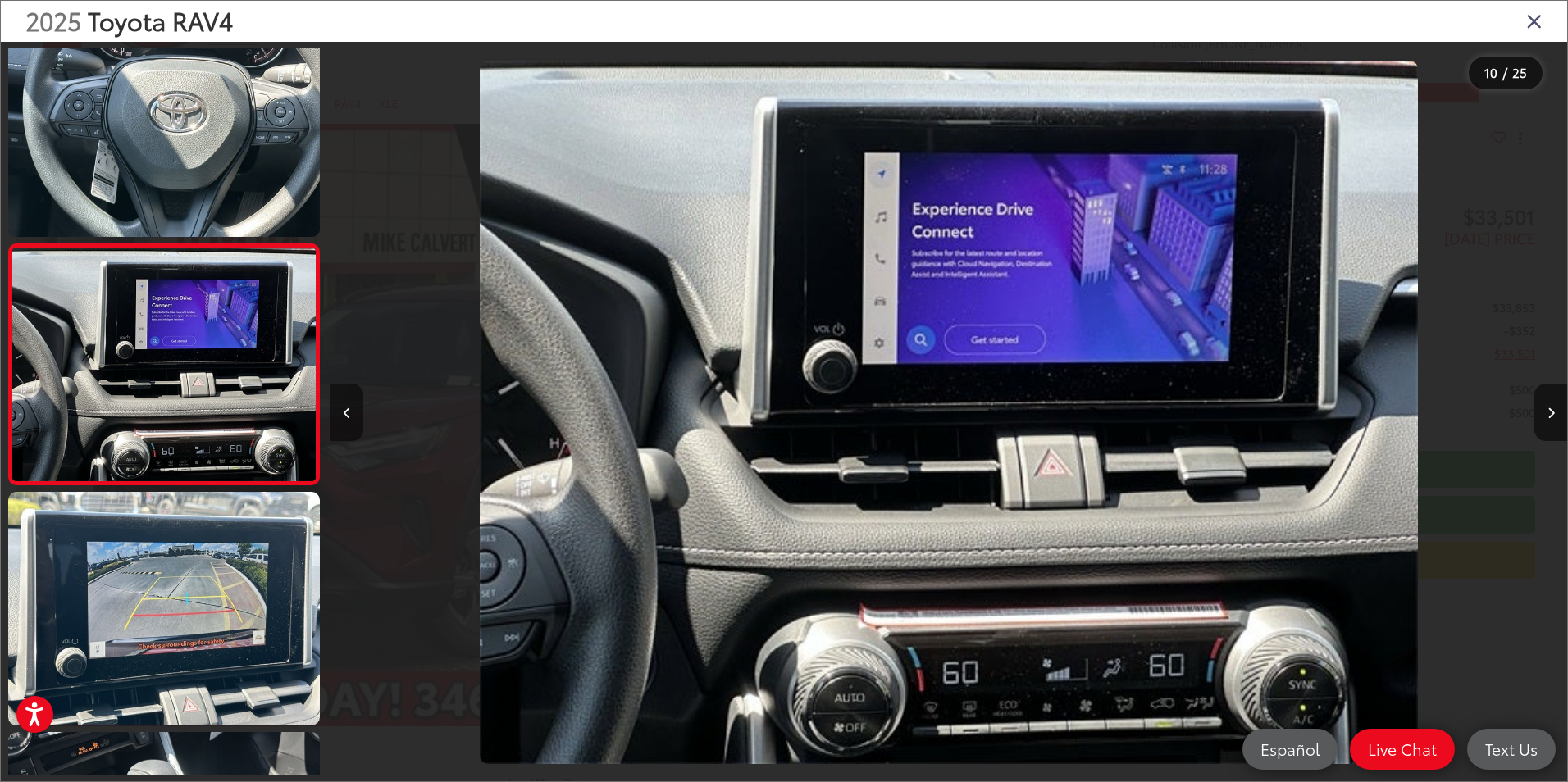
click at [341, 411] on button "Previous image" at bounding box center [347, 412] width 33 height 57
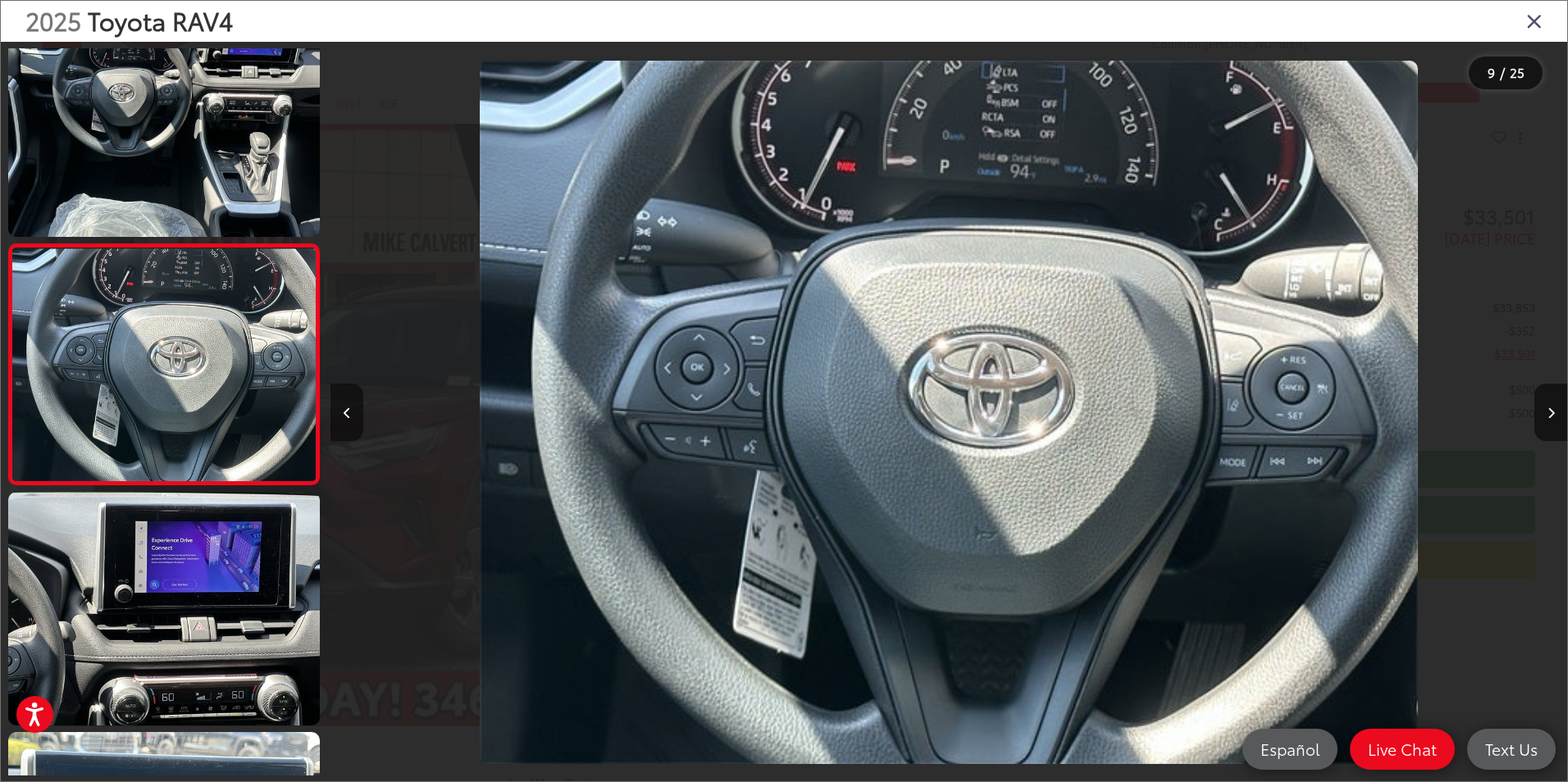
click at [341, 411] on button "Previous image" at bounding box center [347, 412] width 33 height 57
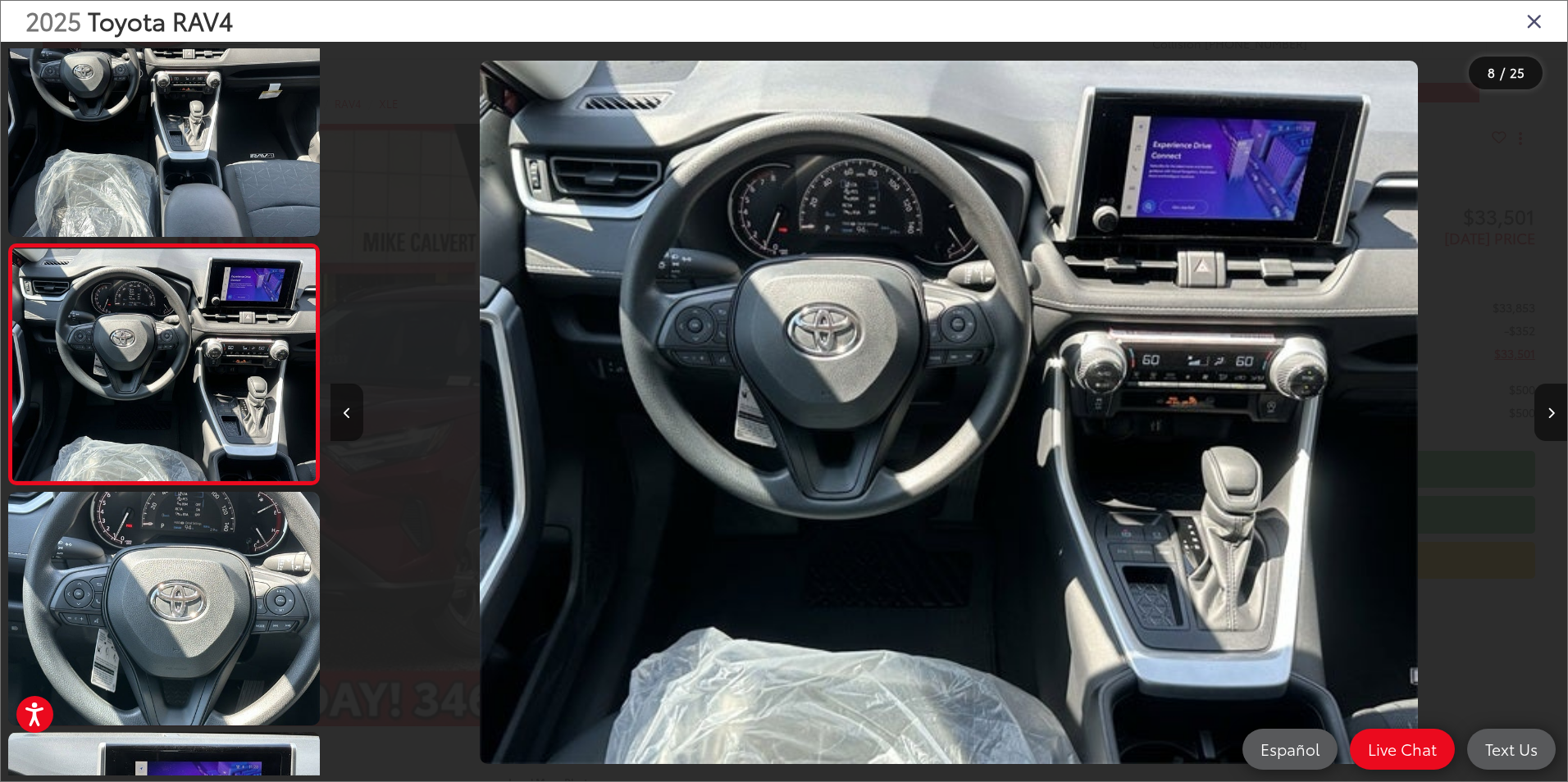
click at [341, 411] on button "Previous image" at bounding box center [347, 412] width 33 height 57
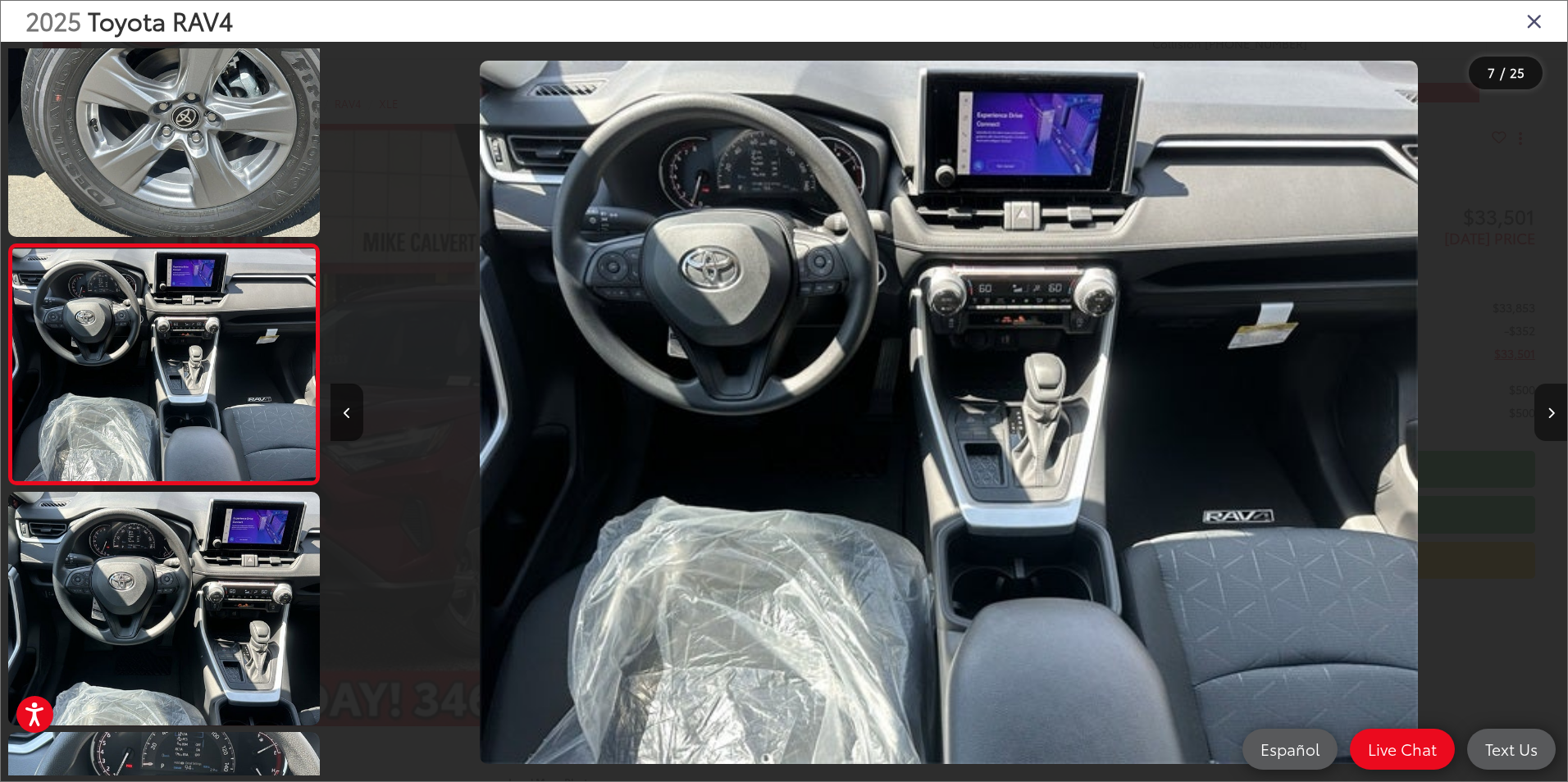
click at [1550, 398] on button "Next image" at bounding box center [1550, 412] width 33 height 57
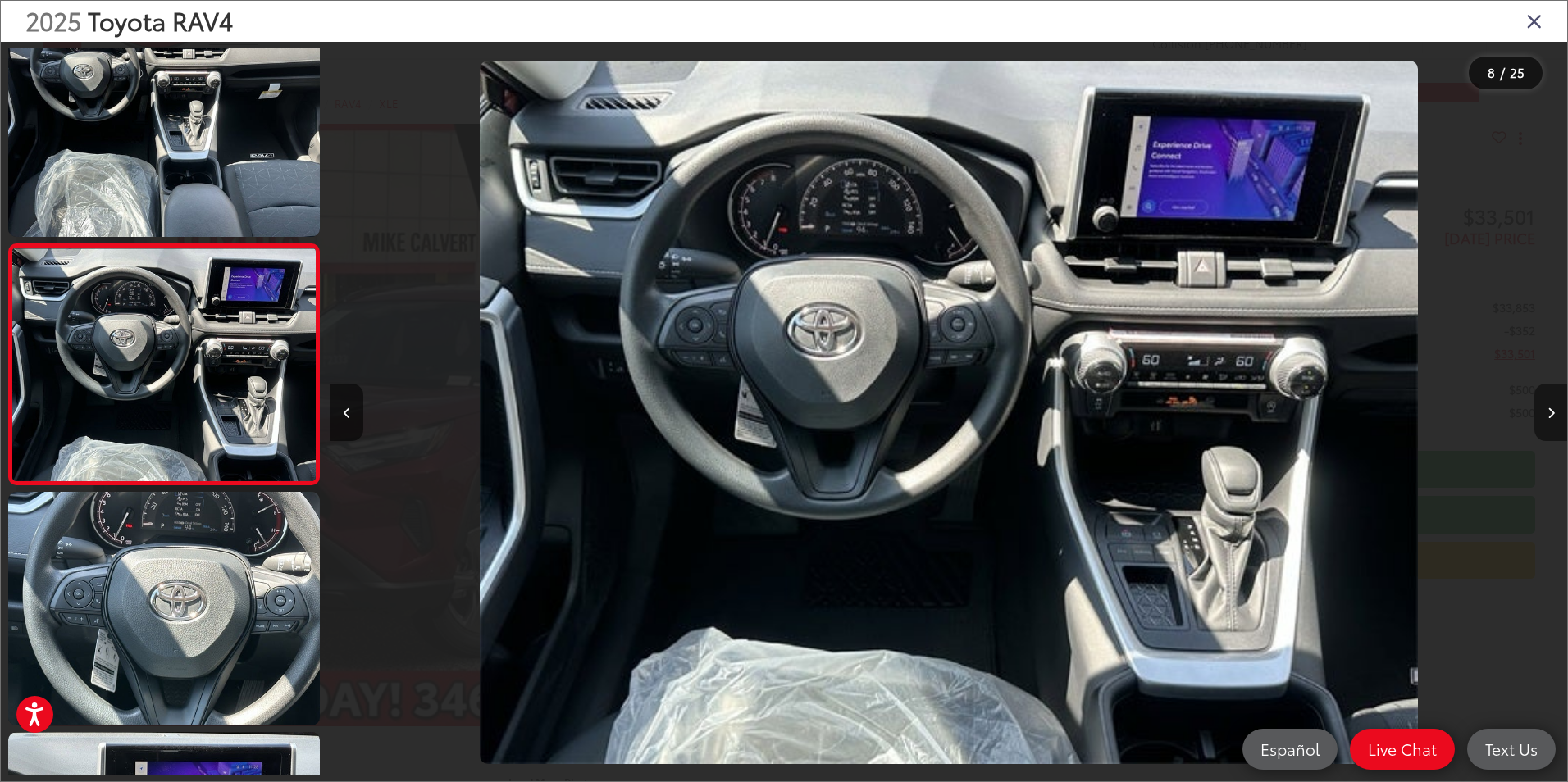
click at [1550, 398] on button "Next image" at bounding box center [1550, 412] width 33 height 57
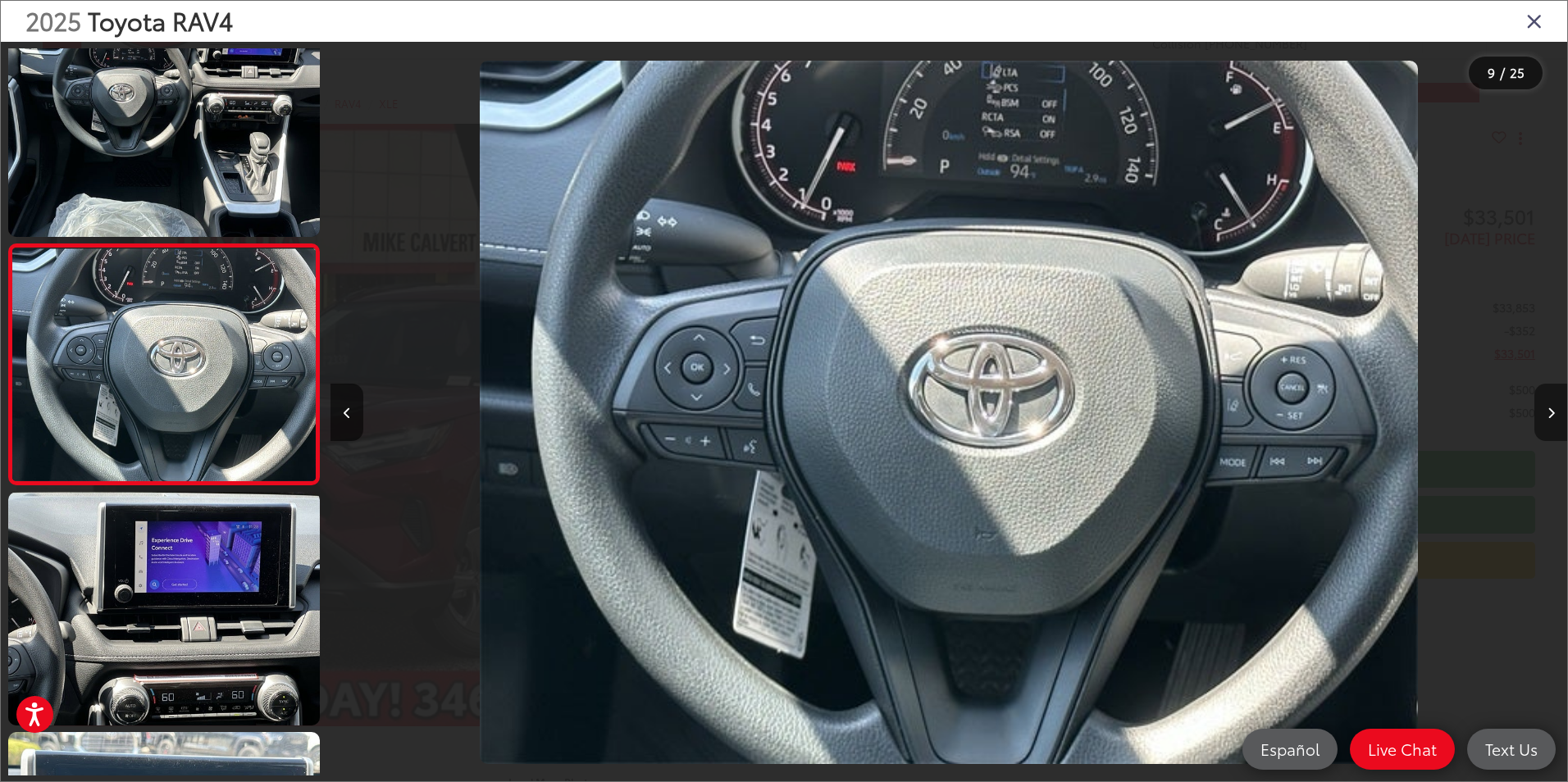
click at [1550, 398] on button "Next image" at bounding box center [1550, 412] width 33 height 57
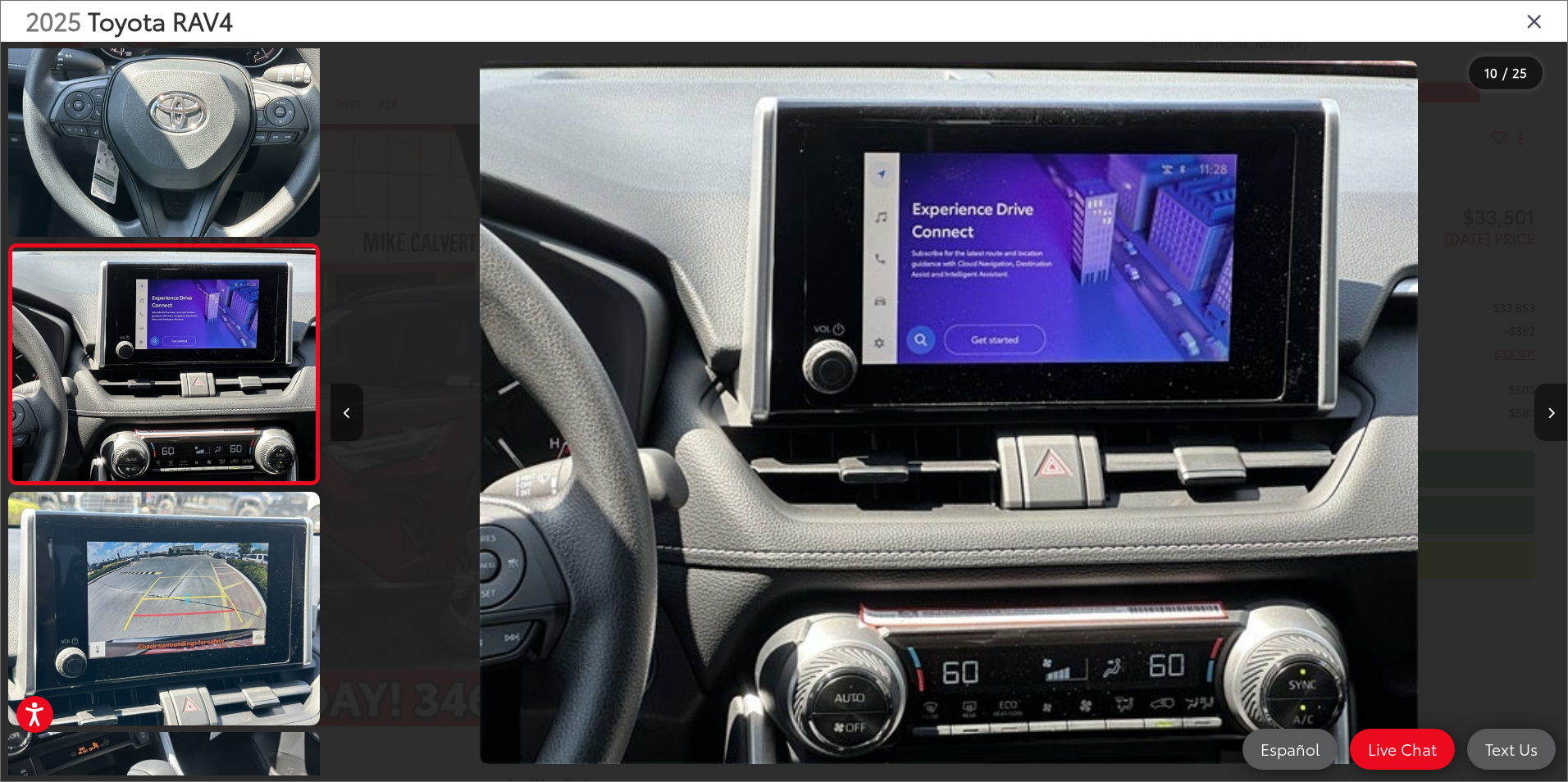
click at [1553, 415] on icon "Next image" at bounding box center [1551, 413] width 7 height 11
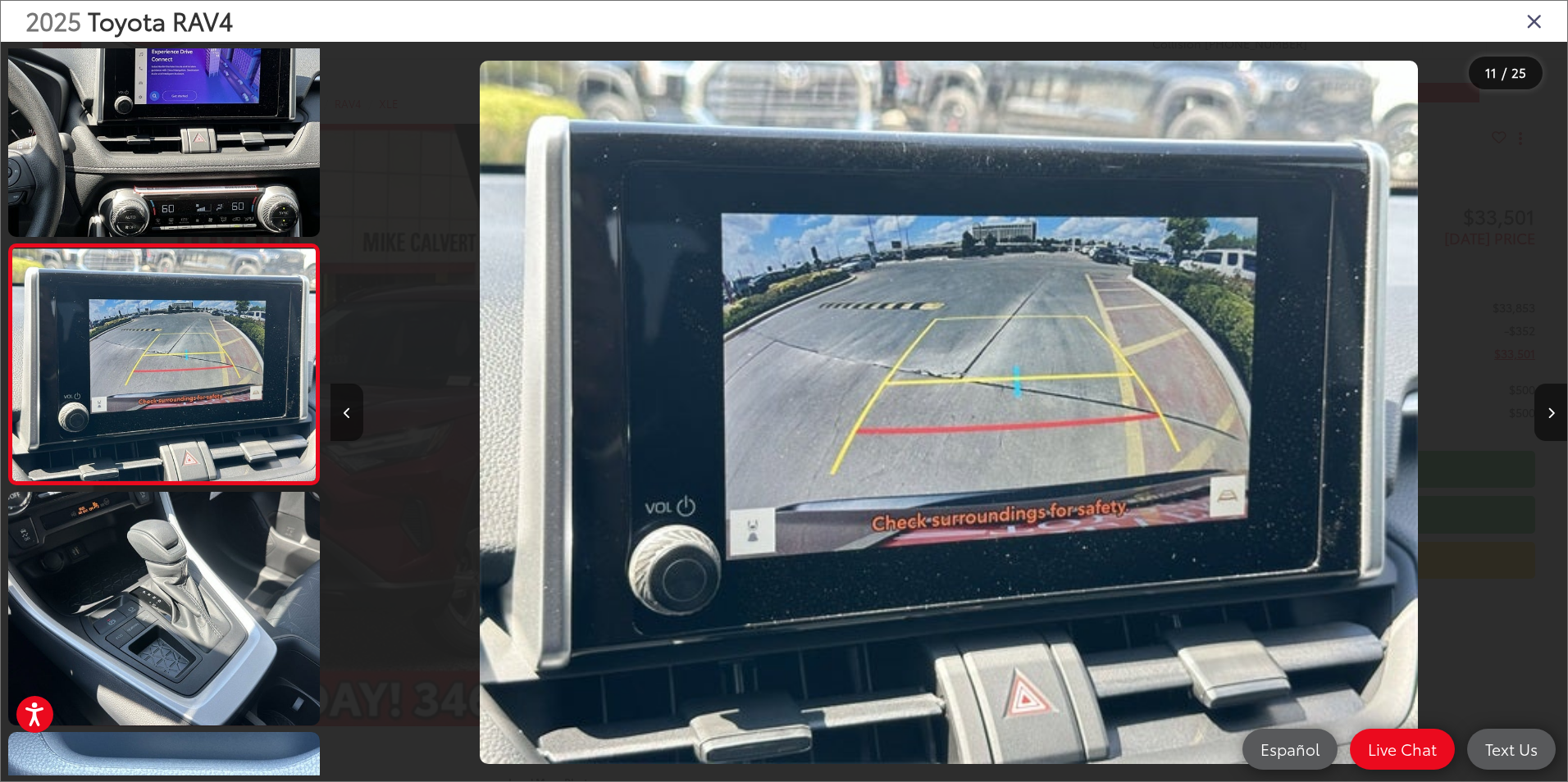
click at [349, 413] on icon "Previous image" at bounding box center [348, 413] width 7 height 11
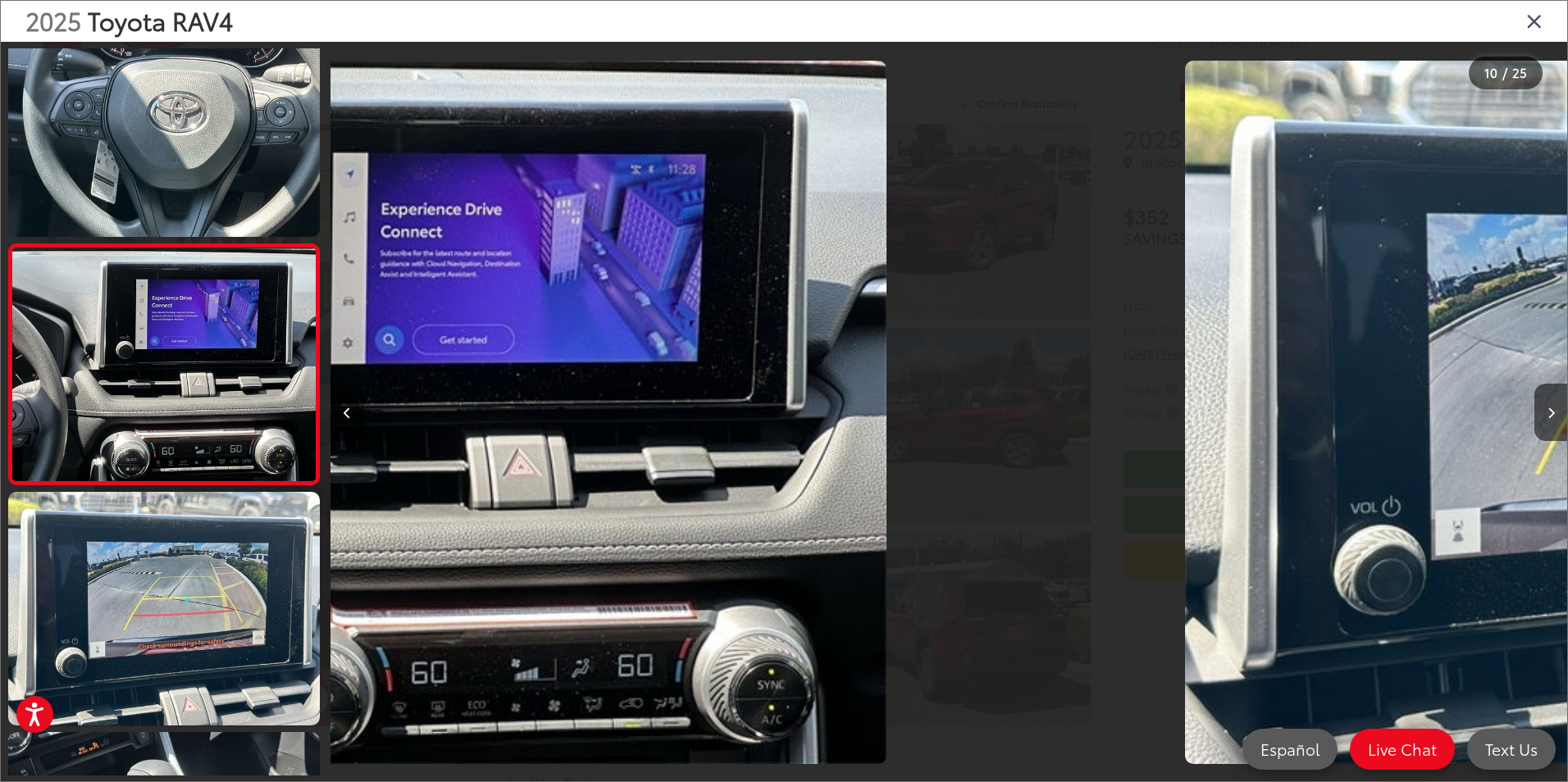
click at [349, 413] on icon "Previous image" at bounding box center [348, 413] width 7 height 11
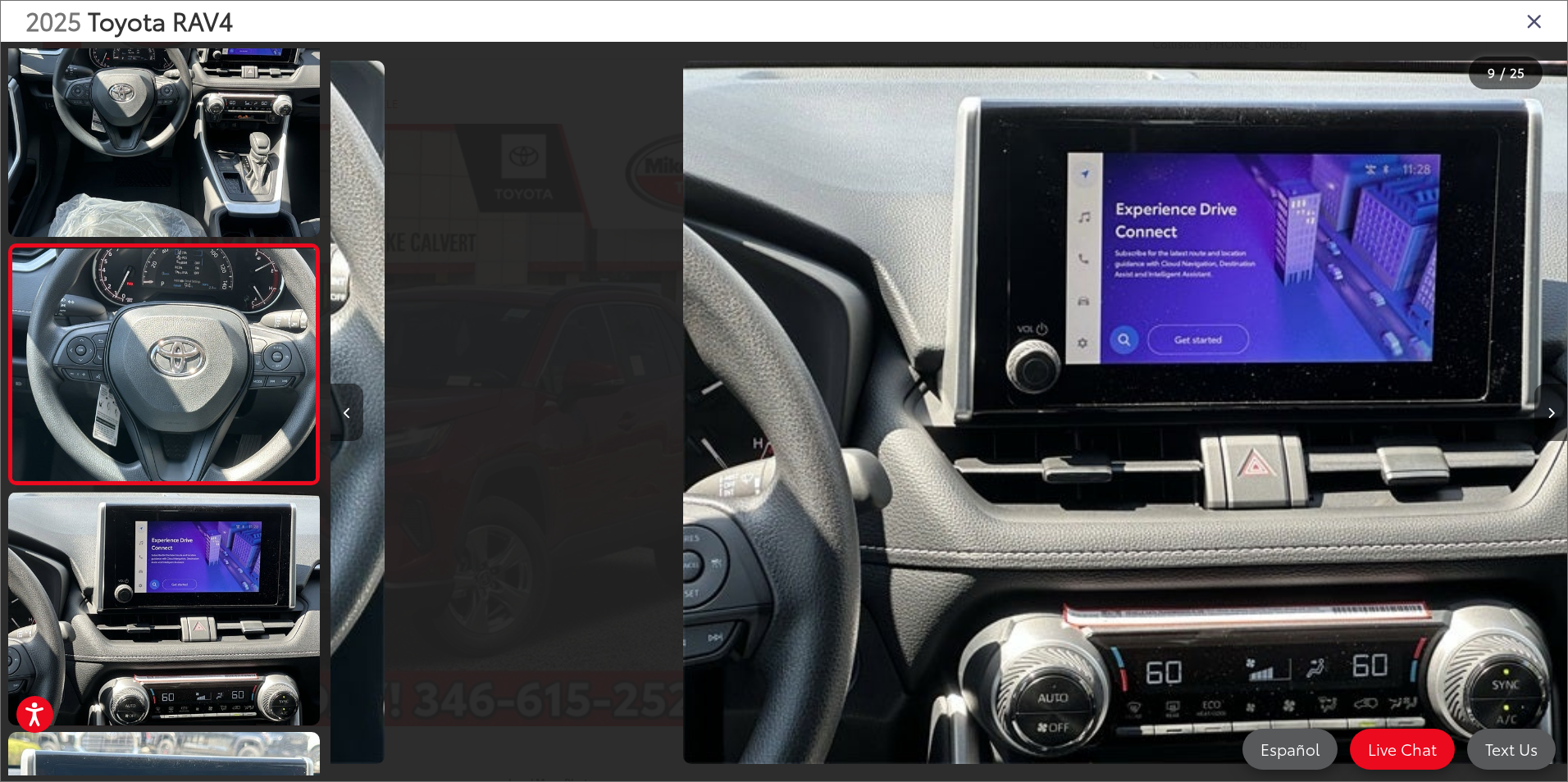
click at [349, 413] on icon "Previous image" at bounding box center [348, 413] width 7 height 11
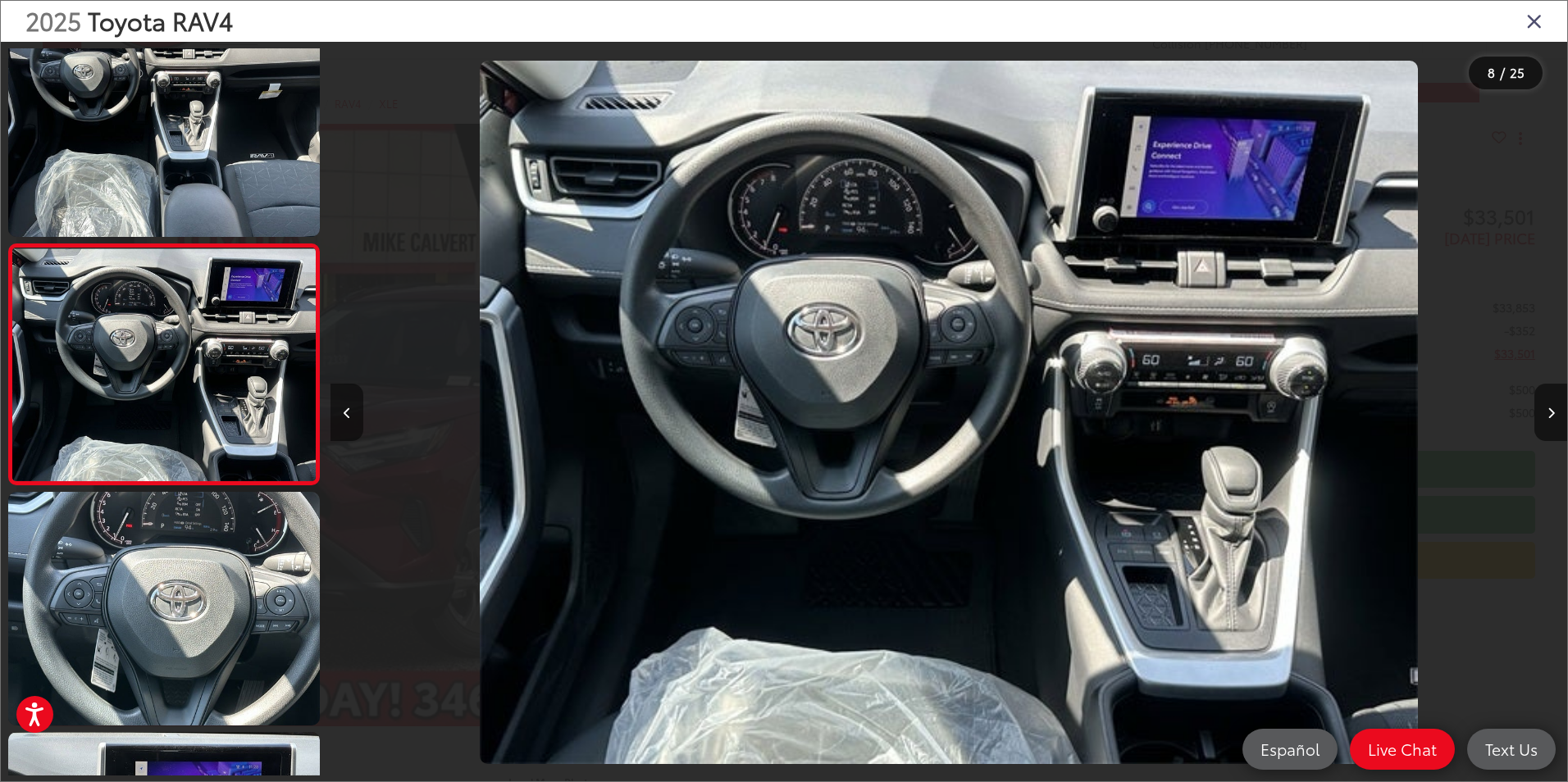
click at [349, 413] on icon "Previous image" at bounding box center [348, 413] width 7 height 11
